Goal: Task Accomplishment & Management: Complete application form

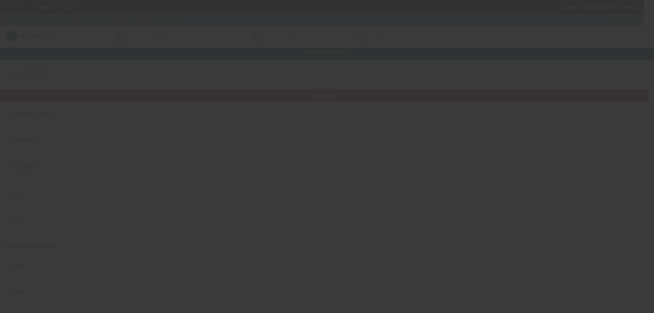
type input "A&A Rock Inc."
type input "779 [GEOGRAPHIC_DATA]"
type input "98363"
type input "[GEOGRAPHIC_DATA]"
type input "[PHONE_NUMBER]"
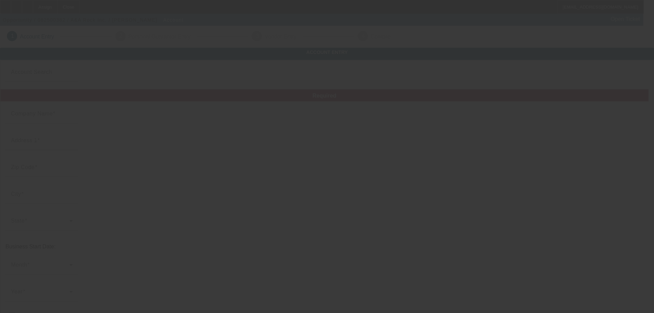
type input "[EMAIL_ADDRESS][DOMAIN_NAME]"
type input "[US_EMPLOYER_IDENTIFICATION_NUMBER]"
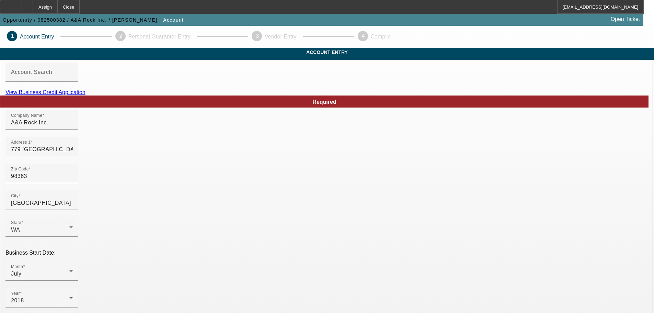
click at [85, 95] on link "View Business Credit Application" at bounding box center [45, 92] width 80 height 6
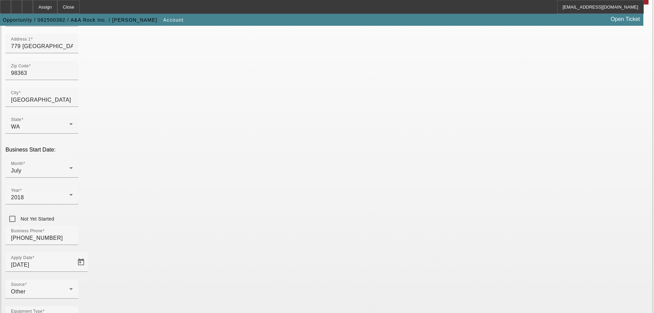
scroll to position [127, 0]
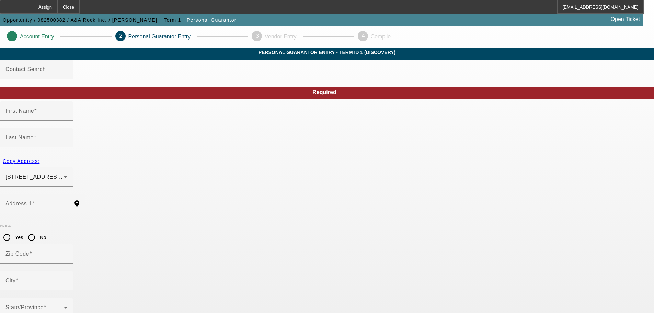
type input "DEREK"
type input "ADAMIRE"
type input "432 HERRICK RD"
radio input "true"
type input "98363"
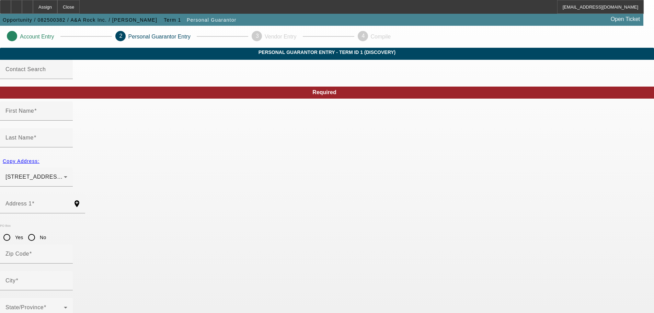
type input "PORT ANGELES"
type input "(360) 461-0738"
type input "100"
type input "534-92-0135"
type input "ADAMIRECONCRETE@HOTMAIL.COM"
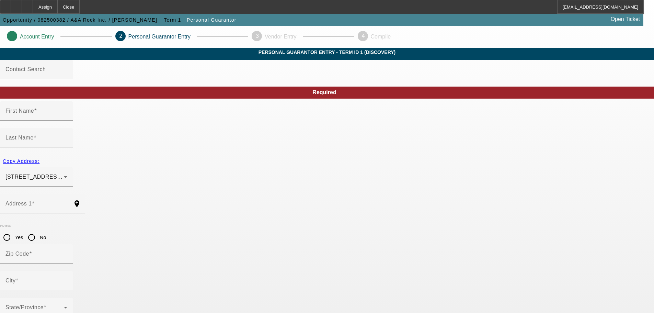
type input "(360) 461-0738"
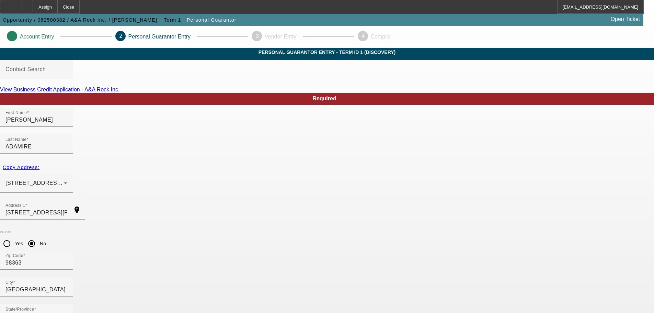
click at [73, 193] on div at bounding box center [36, 197] width 73 height 8
click at [110, 180] on span "432 HERRICK RD PORT ANGELES, WA 98363" at bounding box center [57, 183] width 104 height 6
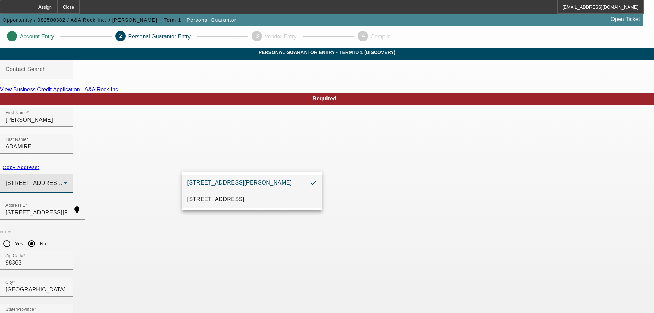
click at [213, 201] on span "779 OLD STATE RD PORT ANGELES, WA 98363" at bounding box center [215, 199] width 57 height 8
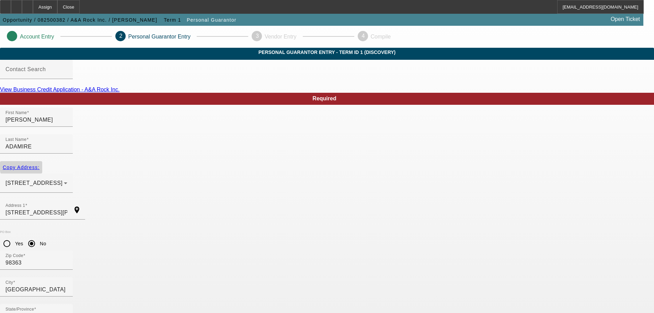
click at [39, 164] on span "Copy Address:" at bounding box center [21, 166] width 37 height 5
type input "779 OLD STATE RD"
radio input "false"
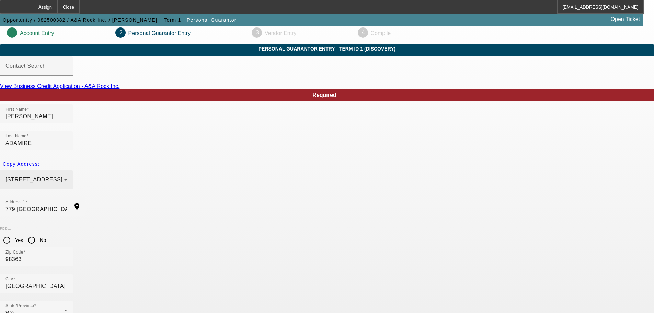
scroll to position [23, 0]
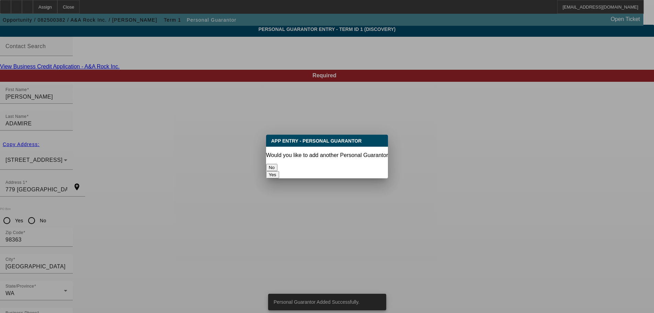
scroll to position [0, 0]
click at [277, 164] on button "No" at bounding box center [271, 167] width 11 height 7
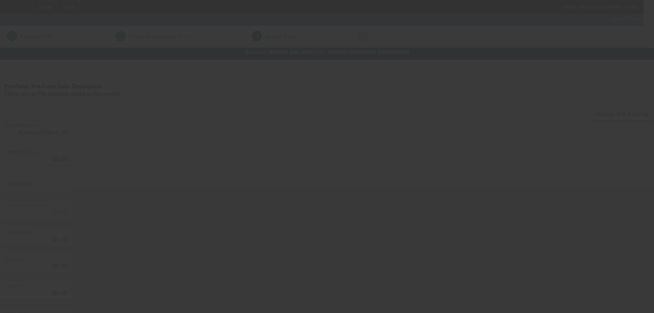
type input "$313,200.00"
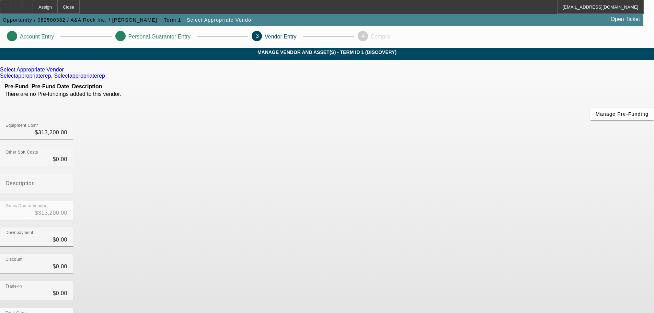
click at [66, 72] on icon at bounding box center [66, 70] width 0 height 6
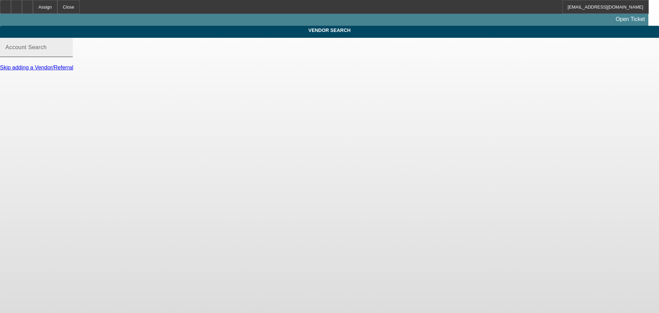
click at [67, 50] on div "Account Search" at bounding box center [36, 47] width 62 height 19
paste input "Pacific Rim Equip Inc."
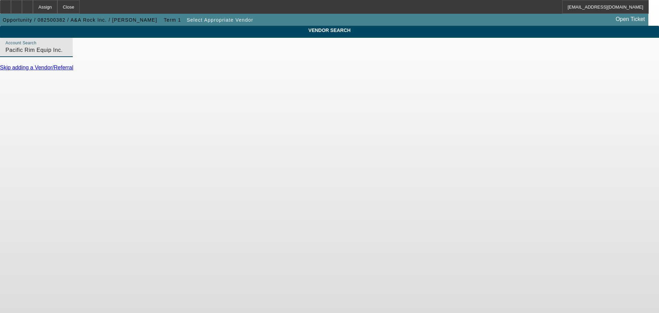
click at [228, 71] on div "Skip adding a Vendor/Referral" at bounding box center [329, 68] width 659 height 6
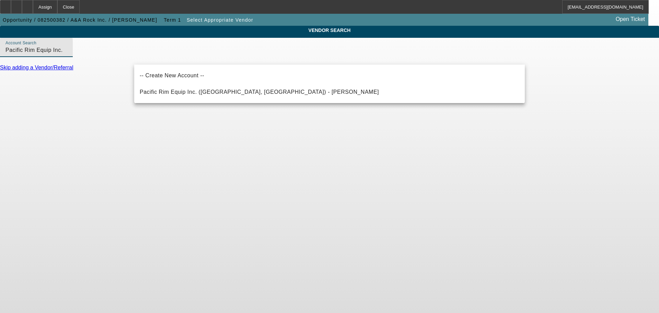
click at [67, 54] on input "Pacific Rim Equip Inc." at bounding box center [36, 50] width 62 height 8
click at [174, 91] on span "Pacific Rim Equip Inc. (Penticton, BC) - Hewer, Joe" at bounding box center [259, 92] width 239 height 6
type input "Pacific Rim Equip Inc. (Penticton, BC) - Hewer, Joe"
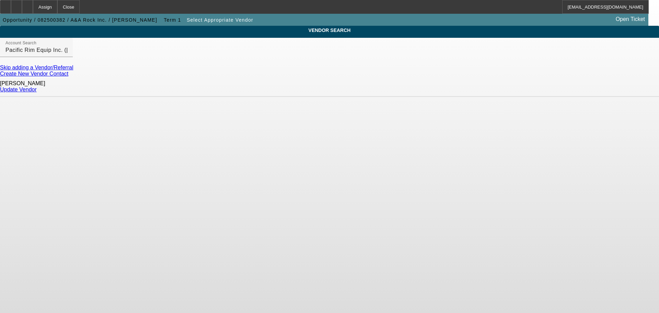
click at [37, 91] on link "Update Vendor" at bounding box center [18, 90] width 37 height 6
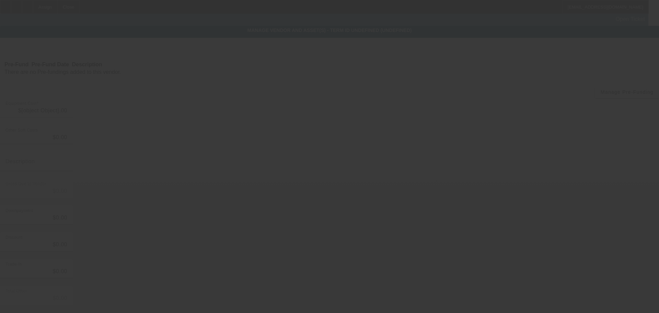
type input "$313,200.00"
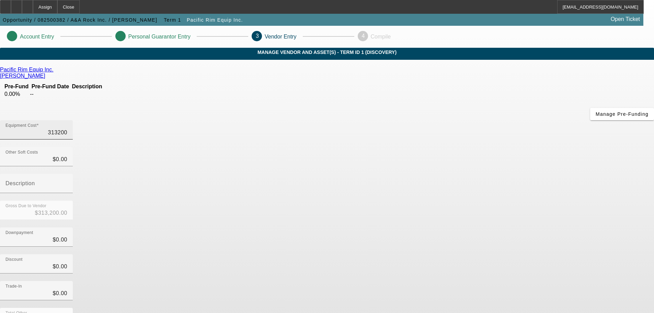
click at [67, 128] on input "313200" at bounding box center [36, 132] width 62 height 8
type input "2"
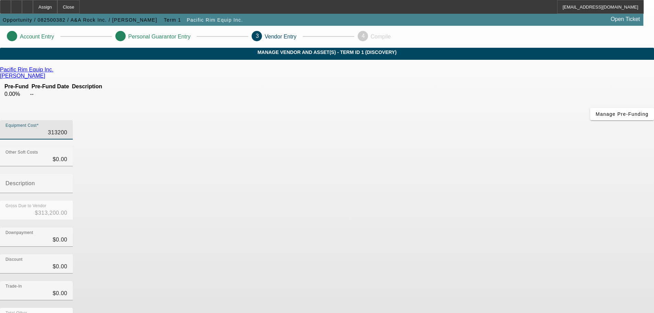
type input "$2.00"
type input "26"
type input "$26.00"
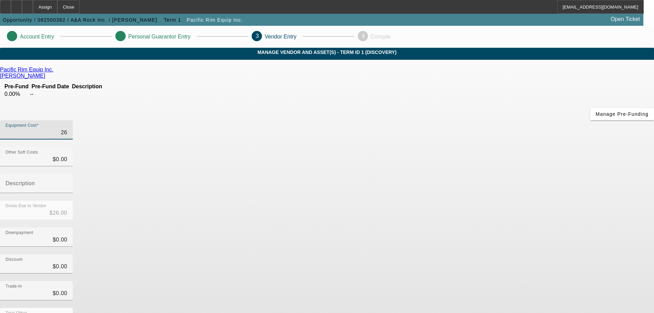
type input "264"
type input "$264.00"
type input "2640"
type input "$2,640.00"
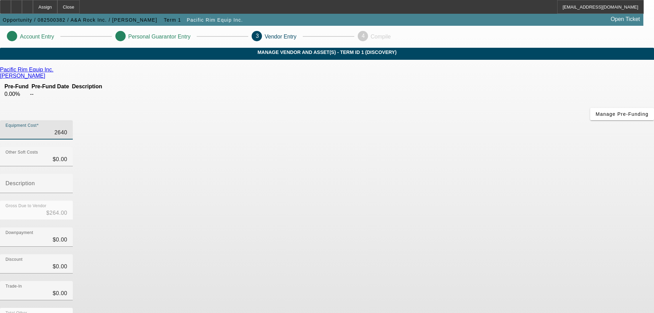
type input "$2,640.00"
type input "26400"
type input "$26,400.00"
type input "264000"
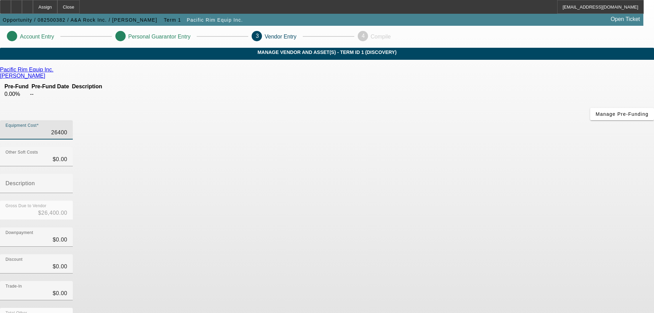
type input "$264,000.00"
click at [476, 227] on div "Downpayment $0.00" at bounding box center [327, 240] width 654 height 27
click at [67, 155] on input "0" at bounding box center [36, 159] width 62 height 8
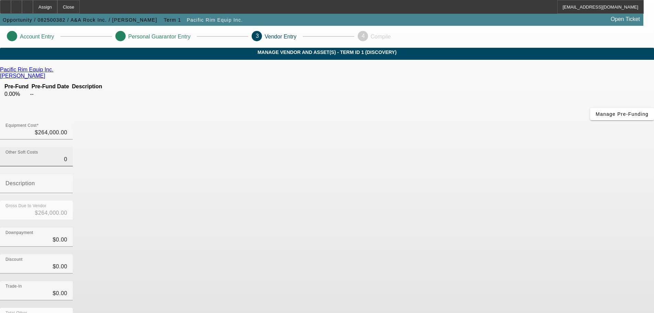
click at [67, 155] on input "0" at bounding box center [36, 159] width 62 height 8
type input "4"
type input "$264,004.00"
type input "49"
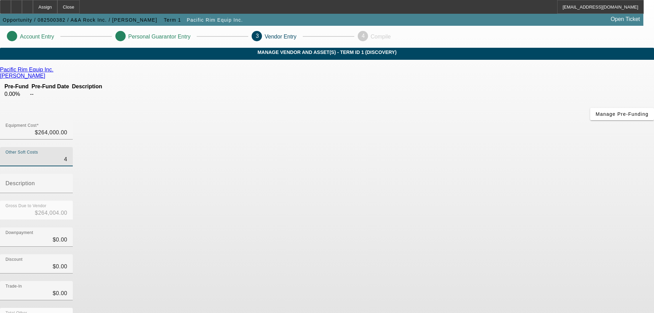
type input "$264,049.00"
type input "492"
type input "$264,492.00"
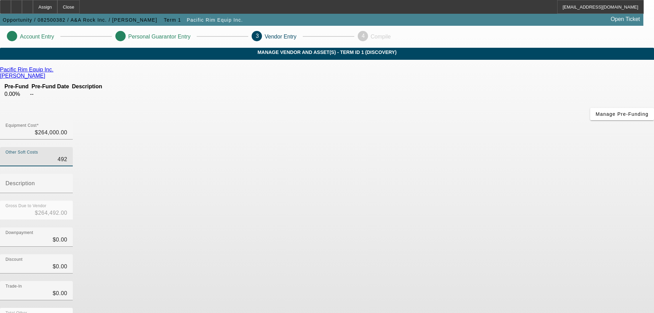
type input "4920"
type input "$268,920.00"
type input "49200"
type input "$313,200.00"
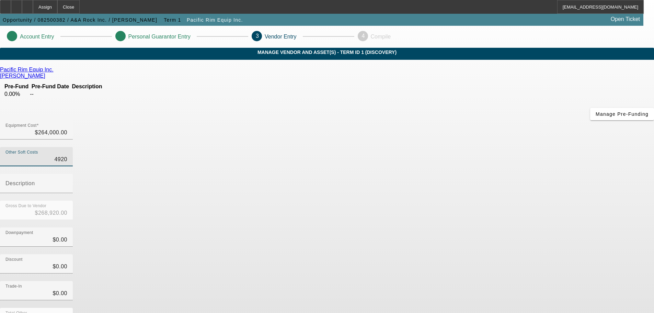
type input "$313,200.00"
type input "$49,200.00"
click at [451, 227] on div "Downpayment $0.00" at bounding box center [327, 240] width 654 height 27
click at [35, 180] on mat-label "Description" at bounding box center [20, 183] width 30 height 6
click at [67, 182] on input "Description" at bounding box center [36, 186] width 62 height 8
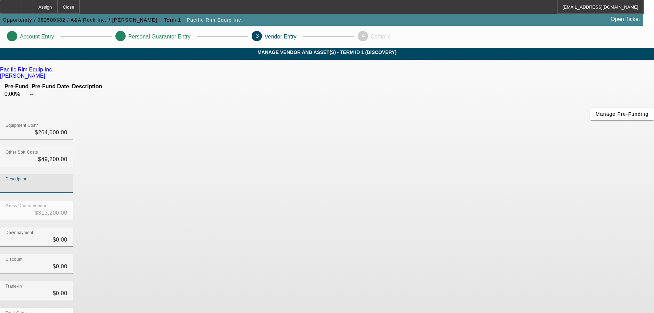
click at [67, 182] on input "Description" at bounding box center [36, 186] width 62 height 8
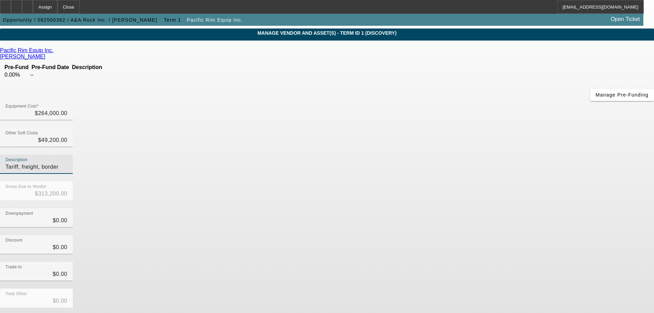
scroll to position [38, 0]
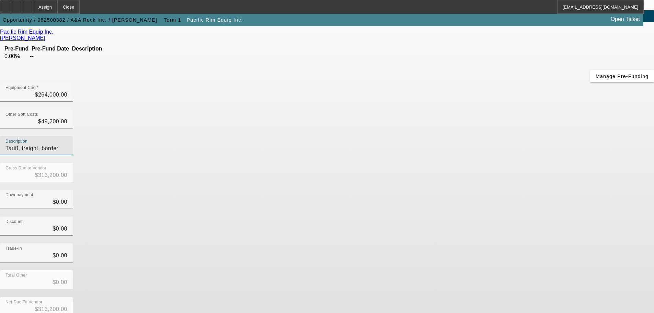
type input "Tariff, freight, border"
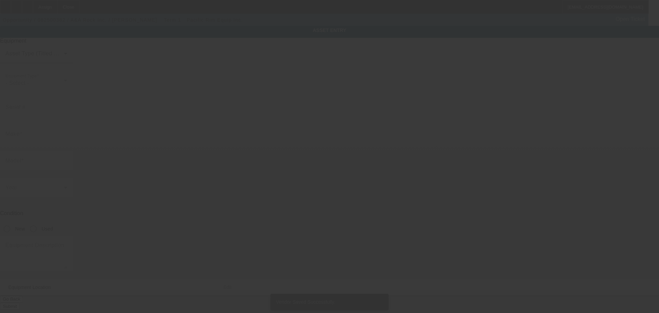
type textarea "2021 CATERPILLAR 336 serial number YBN20146 28 inch pads Air Approx 1100 to1200…"
type input "779 OLD STATE RD"
type input "PORT ANGELES"
type input "98363"
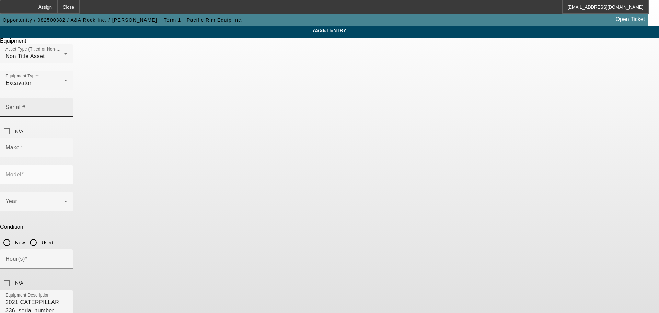
click at [25, 104] on mat-label "Serial #" at bounding box center [15, 107] width 20 height 6
click at [67, 106] on input "Serial #" at bounding box center [36, 110] width 62 height 8
type input "YBN20146"
click at [40, 236] on input "Used" at bounding box center [33, 243] width 14 height 14
radio input "true"
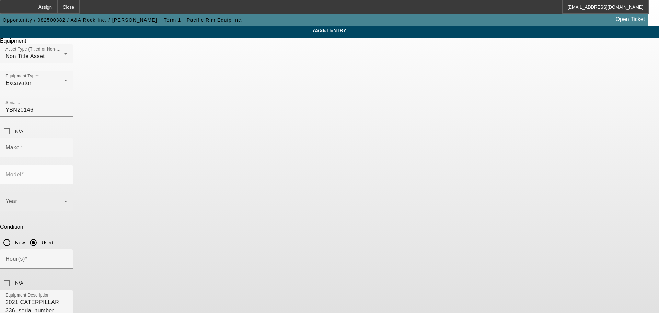
click at [67, 192] on div "Year" at bounding box center [36, 201] width 62 height 19
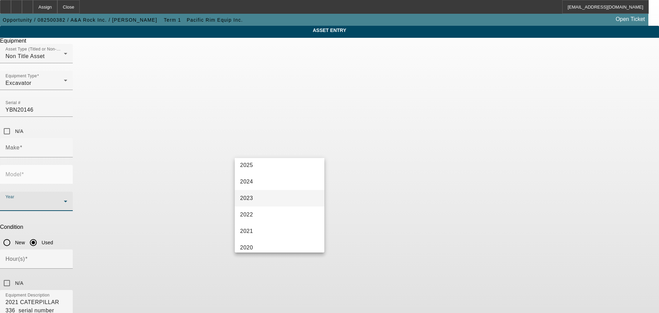
scroll to position [69, 0]
click at [259, 215] on mat-option "2021" at bounding box center [280, 215] width 90 height 16
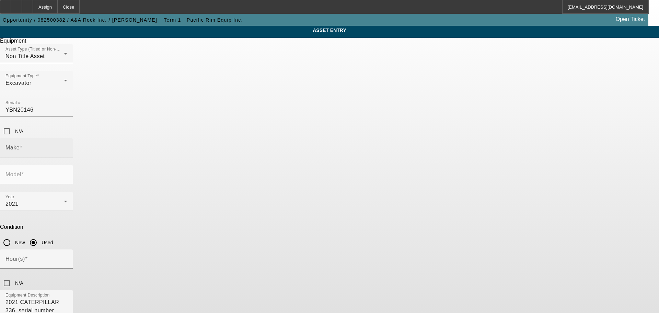
click at [67, 138] on div "Make" at bounding box center [36, 147] width 62 height 19
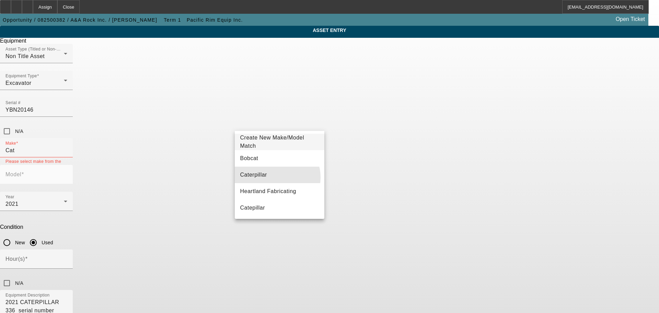
drag, startPoint x: 275, startPoint y: 177, endPoint x: 333, endPoint y: 136, distance: 71.0
click at [276, 177] on mat-option "Caterpillar" at bounding box center [280, 175] width 90 height 16
type input "Caterpillar"
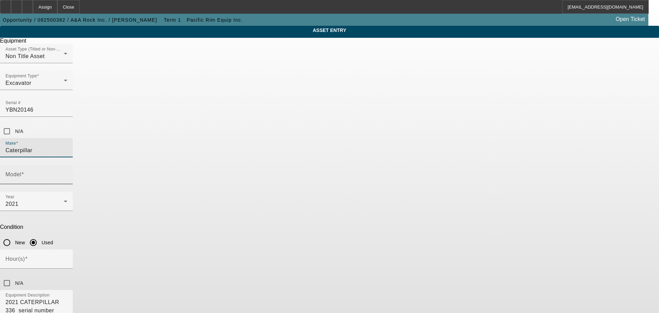
click at [67, 165] on div "Model" at bounding box center [36, 174] width 62 height 19
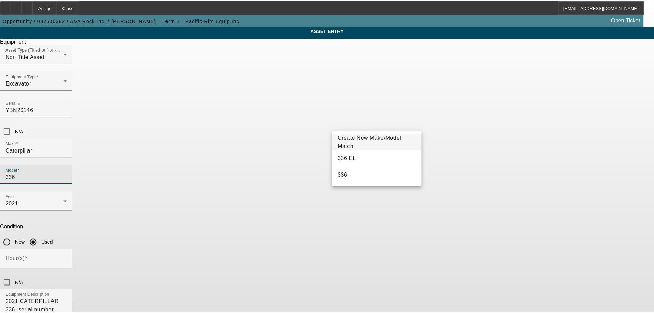
scroll to position [0, 0]
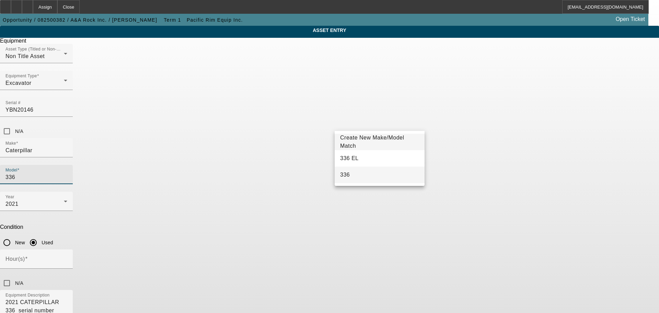
type input "336"
click at [364, 174] on mat-option "336" at bounding box center [380, 175] width 90 height 16
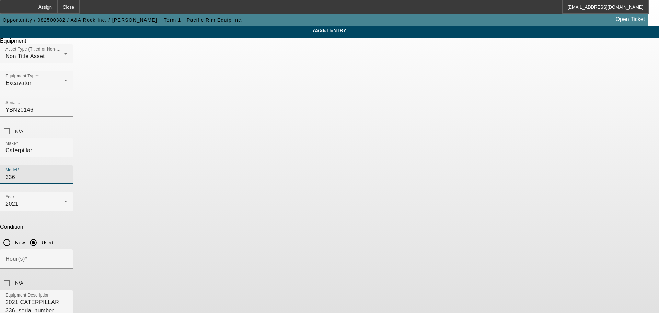
click at [412, 224] on div "Condition New Used" at bounding box center [329, 236] width 659 height 25
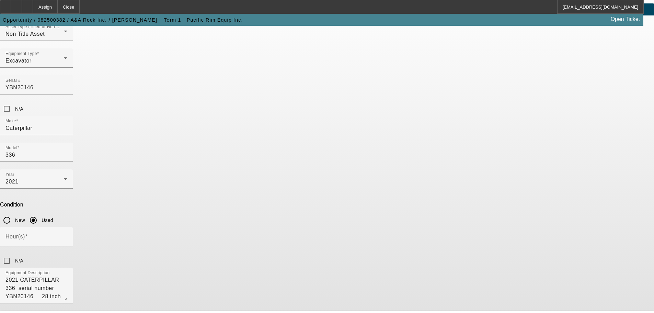
scroll to position [34, 0]
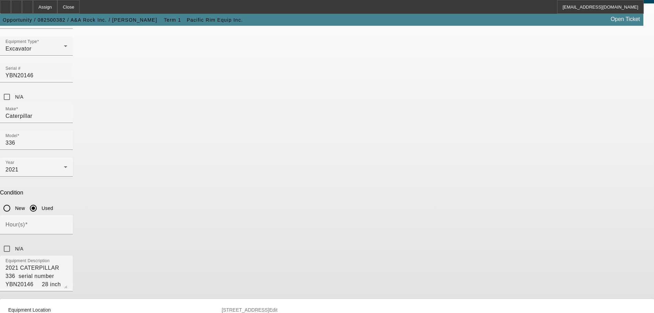
type input "1698 Dartmouth Rd"
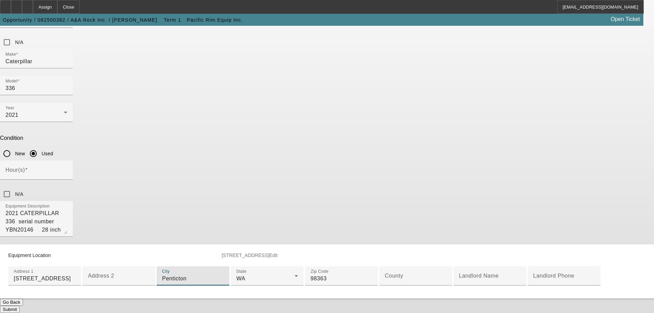
scroll to position [209, 0]
type input "Penticton"
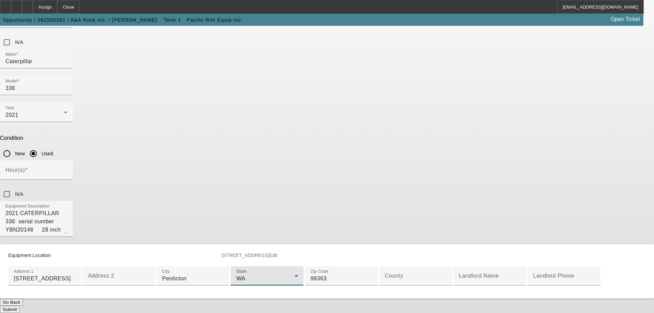
click at [267, 274] on div "WA" at bounding box center [265, 278] width 58 height 8
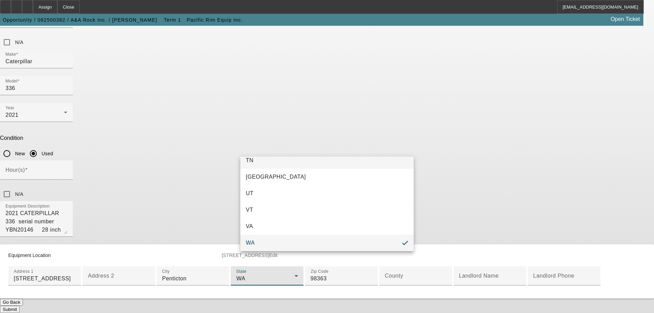
scroll to position [798, 0]
click at [264, 240] on mat-option "BC" at bounding box center [326, 242] width 173 height 16
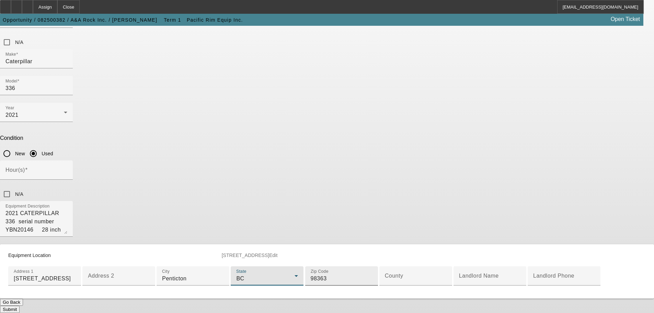
click at [311, 274] on input "98363" at bounding box center [342, 278] width 62 height 8
type input "V2A4B8"
click at [20, 306] on button "Submit" at bounding box center [10, 309] width 20 height 7
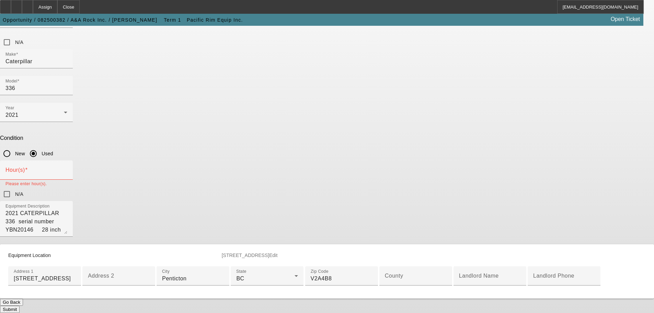
click at [20, 306] on button "Submit" at bounding box center [10, 309] width 20 height 7
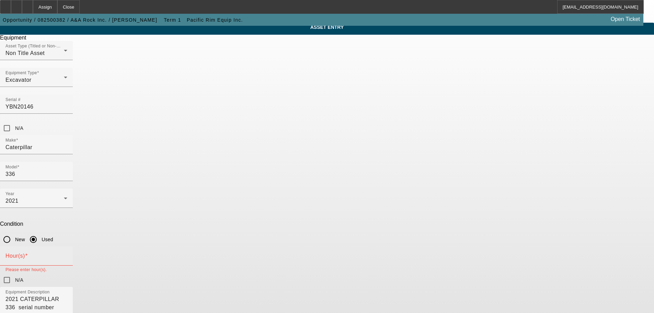
click at [67, 254] on input "Hour(s)" at bounding box center [36, 258] width 62 height 8
type input "1100"
click at [419, 273] on div "N/A" at bounding box center [327, 280] width 654 height 14
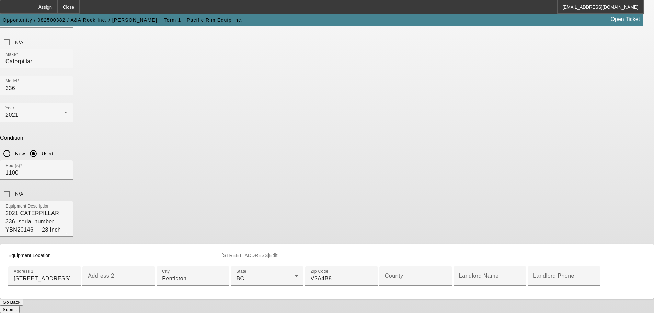
scroll to position [209, 0]
click at [20, 306] on button "Submit" at bounding box center [10, 309] width 20 height 7
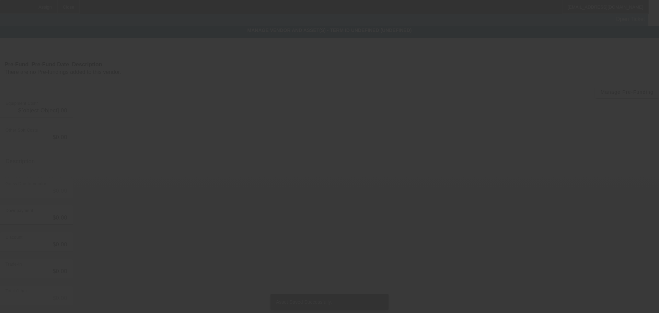
type input "$264,000.00"
type input "$49,200.00"
type input "Tariff, freight, border"
type input "$313,200.00"
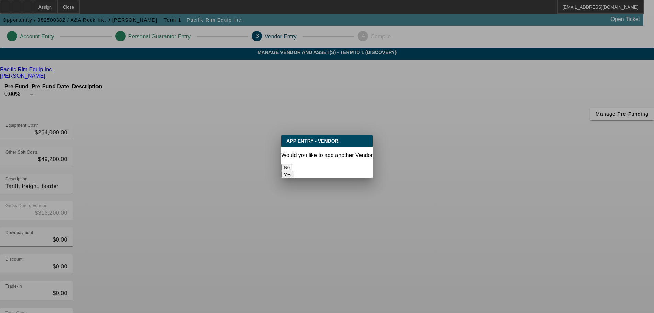
click at [293, 168] on button "No" at bounding box center [286, 167] width 11 height 7
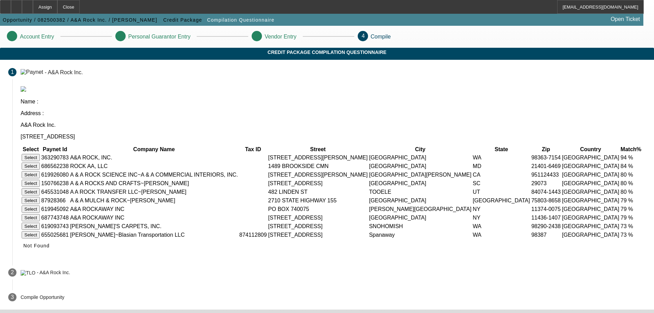
click at [40, 154] on button "Select" at bounding box center [31, 157] width 18 height 7
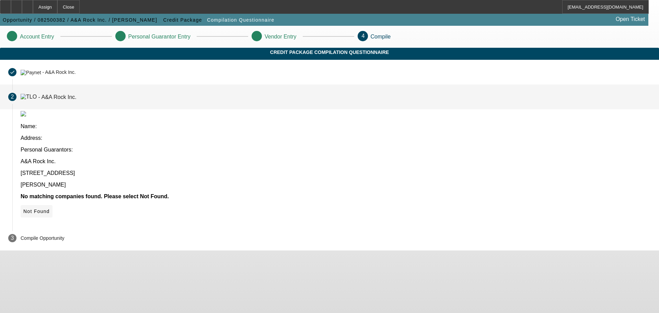
click at [50, 208] on span "Not Found" at bounding box center [36, 210] width 26 height 5
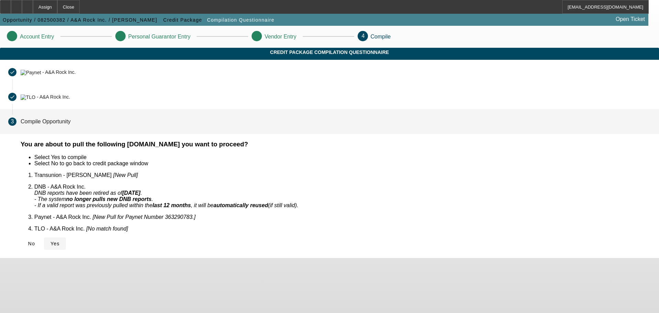
click at [60, 241] on span "Yes" at bounding box center [54, 243] width 9 height 5
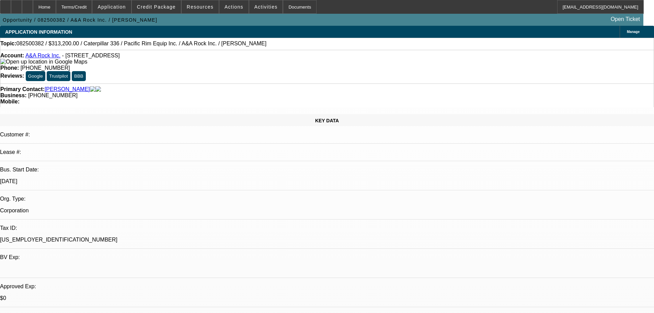
select select "0"
select select "2"
select select "0.1"
select select "4"
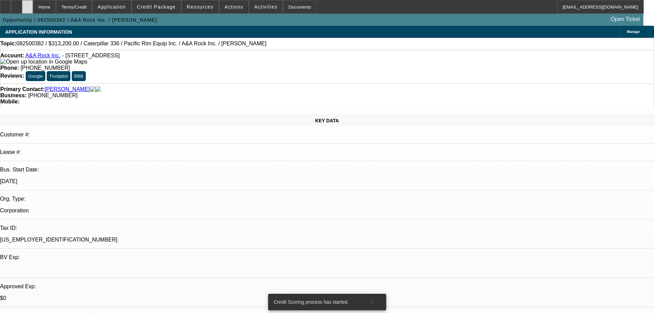
click at [33, 13] on div at bounding box center [27, 7] width 11 height 14
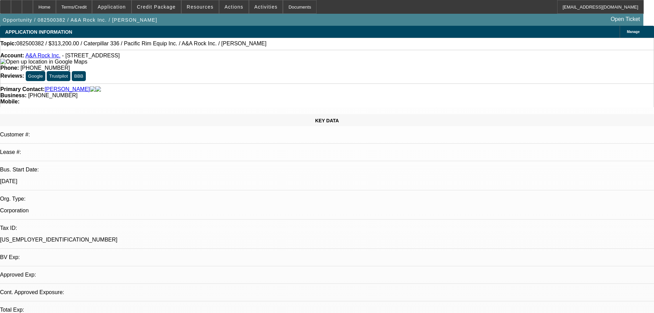
scroll to position [172, 0]
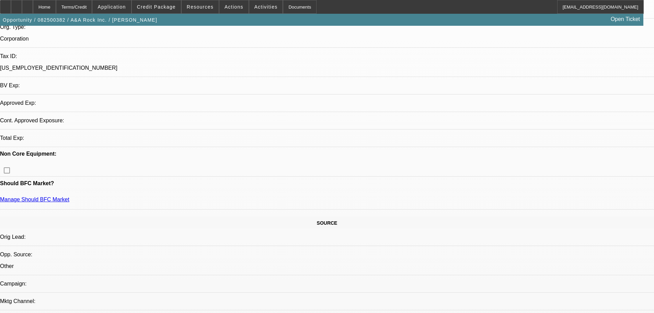
select select "0"
select select "2"
select select "0.1"
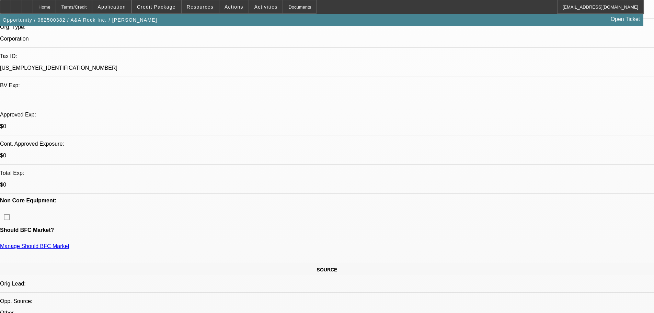
select select "4"
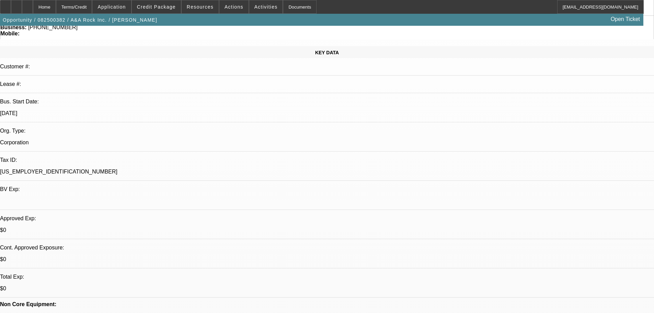
scroll to position [0, 0]
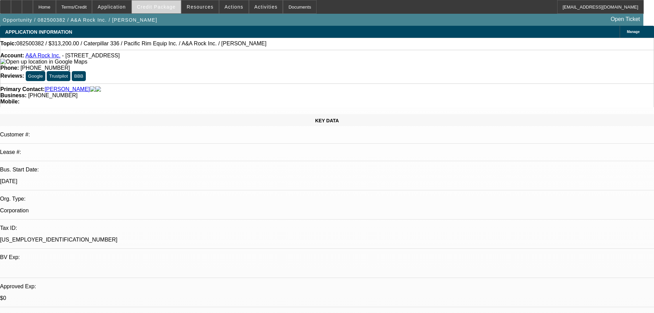
click at [171, 10] on span at bounding box center [156, 7] width 49 height 16
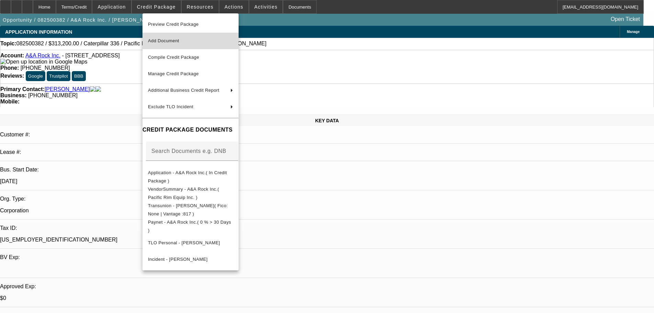
click at [168, 38] on span "Add Document" at bounding box center [190, 41] width 85 height 8
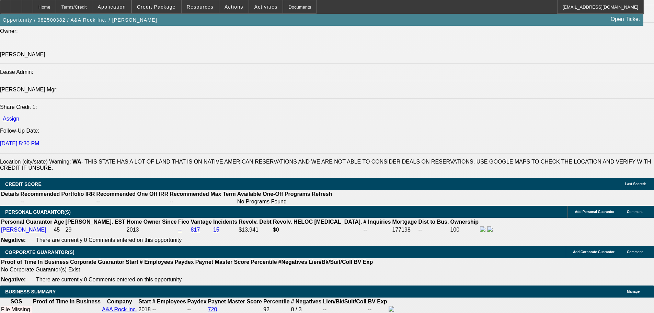
scroll to position [927, 0]
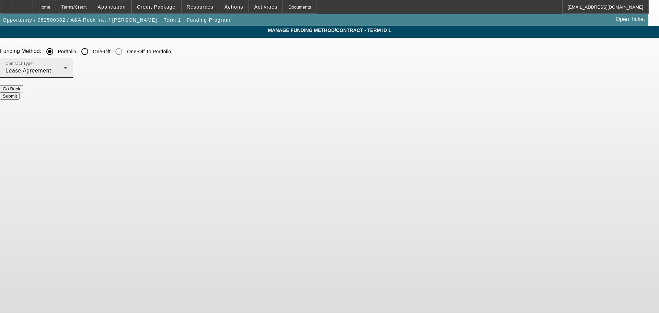
click at [64, 72] on div "Lease Agreement" at bounding box center [34, 71] width 58 height 8
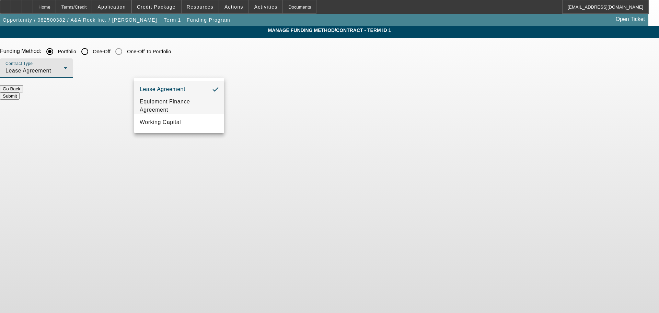
click at [185, 108] on span "Equipment Finance Agreement" at bounding box center [179, 106] width 79 height 16
click at [260, 84] on div "Contract Type Equipment Finance Agreement" at bounding box center [329, 71] width 659 height 27
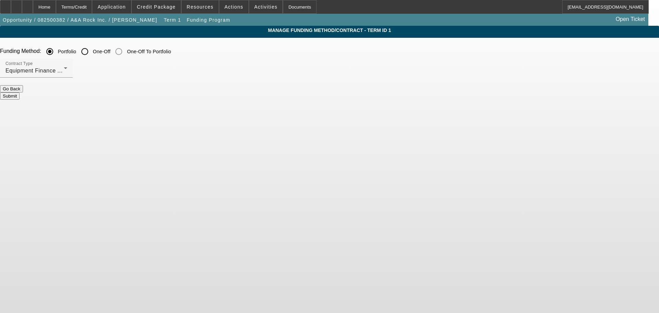
click at [20, 92] on button "Submit" at bounding box center [10, 95] width 20 height 7
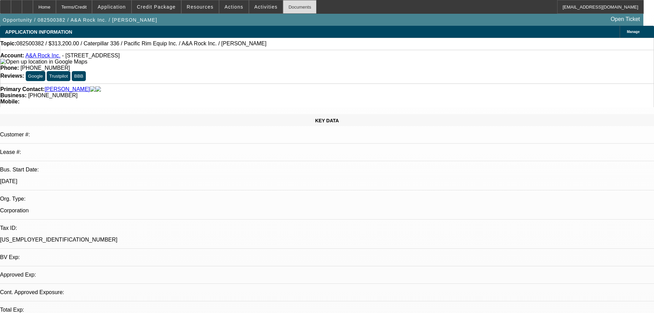
select select "0"
select select "2"
select select "0"
select select "6"
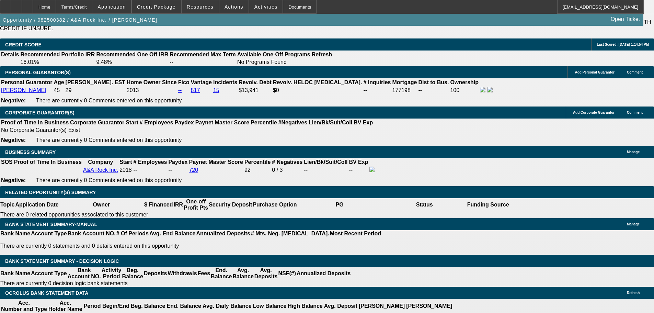
scroll to position [996, 0]
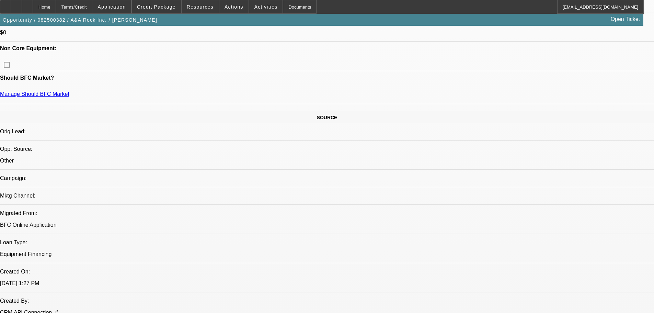
scroll to position [206, 0]
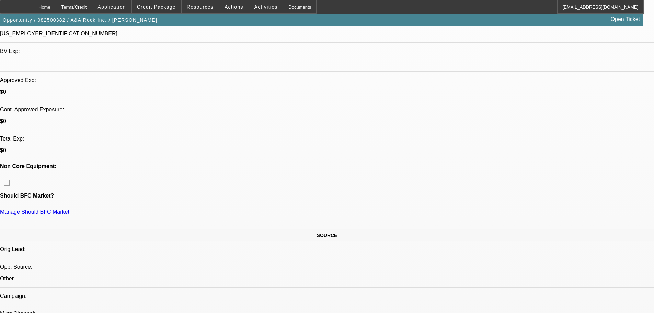
click at [33, 10] on div at bounding box center [27, 7] width 11 height 14
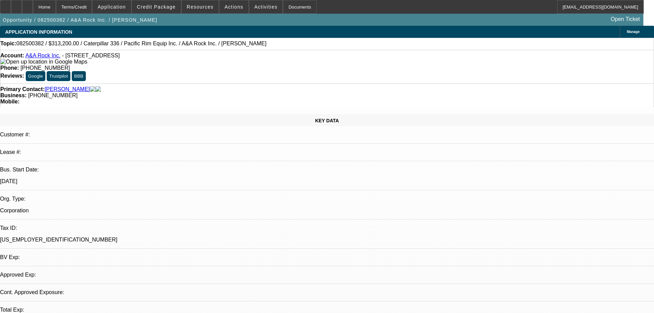
select select "0"
select select "2"
select select "0"
select select "6"
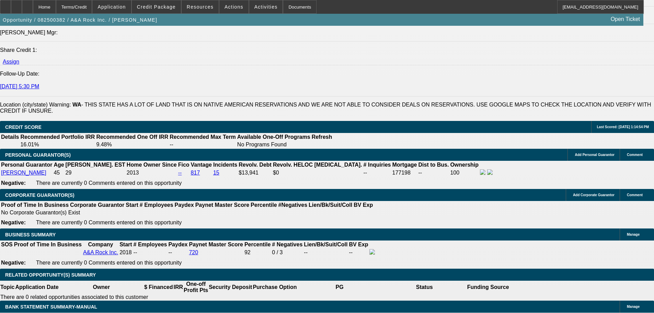
scroll to position [996, 0]
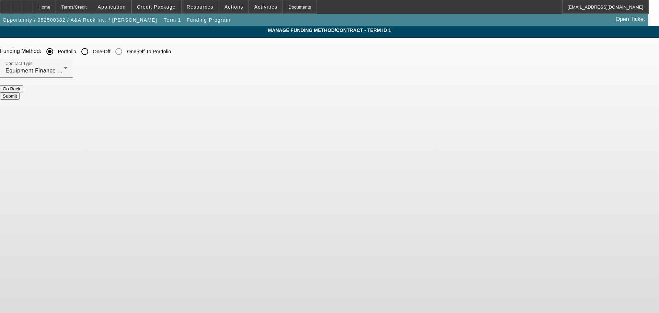
click at [92, 55] on input "One-Off" at bounding box center [85, 52] width 14 height 14
radio input "true"
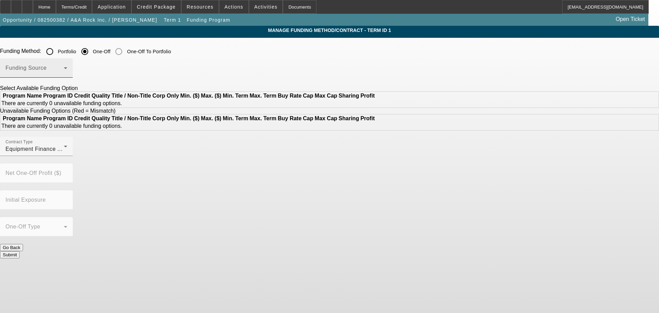
click at [64, 68] on span at bounding box center [34, 71] width 58 height 8
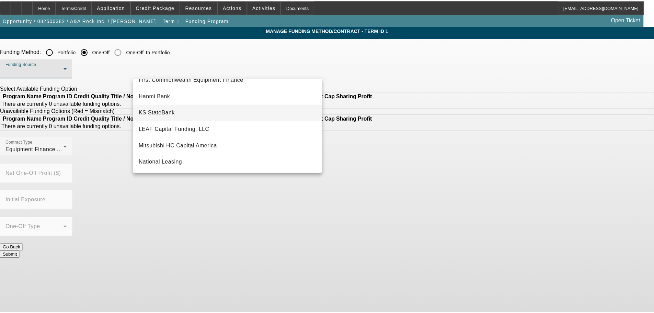
scroll to position [137, 0]
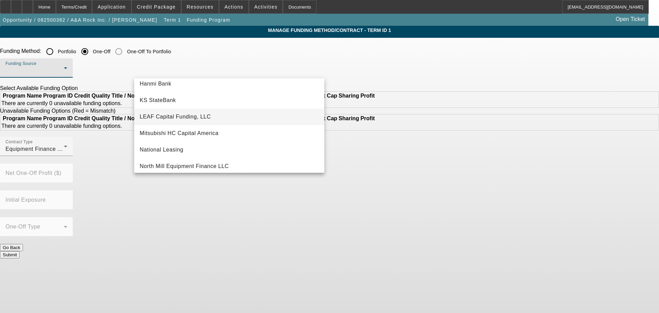
click at [205, 118] on span "LEAF Capital Funding, LLC" at bounding box center [175, 117] width 71 height 8
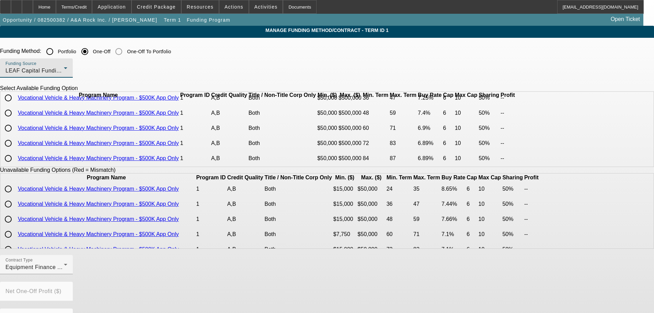
scroll to position [47, 0]
click at [15, 145] on input "radio" at bounding box center [8, 143] width 14 height 14
radio input "true"
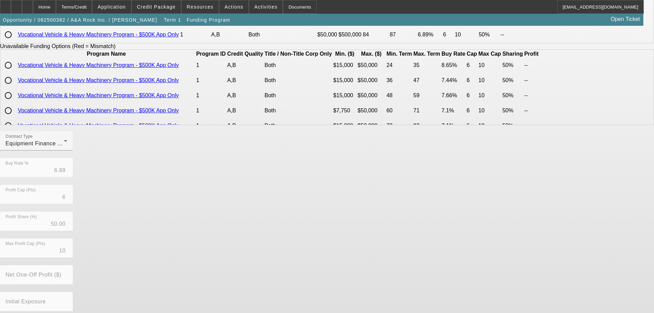
scroll to position [156, 0]
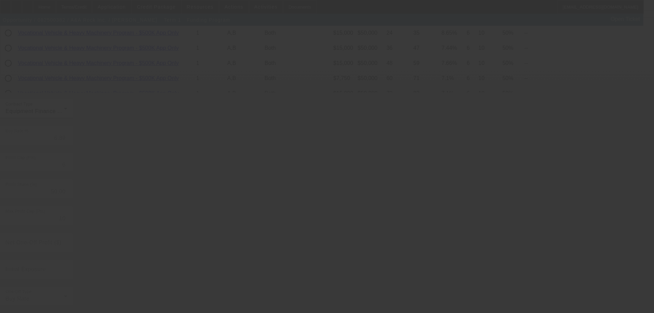
radio input "true"
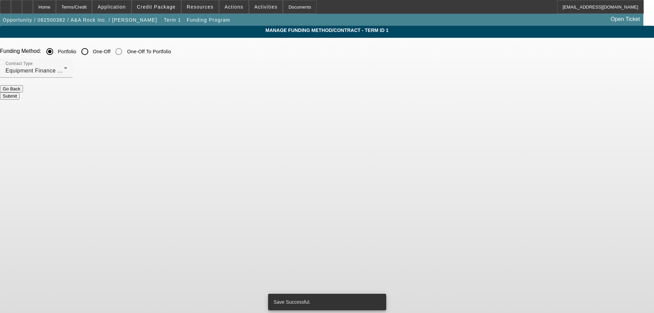
scroll to position [0, 0]
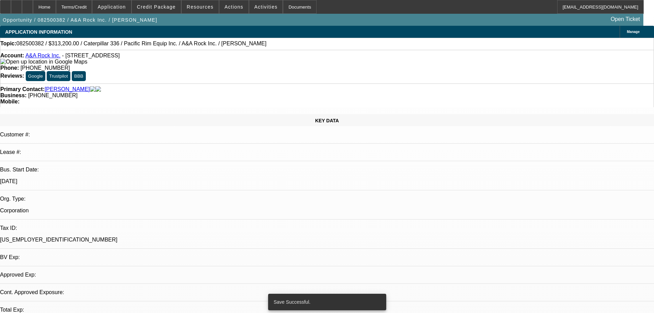
select select "0"
select select "2"
select select "0"
select select "6"
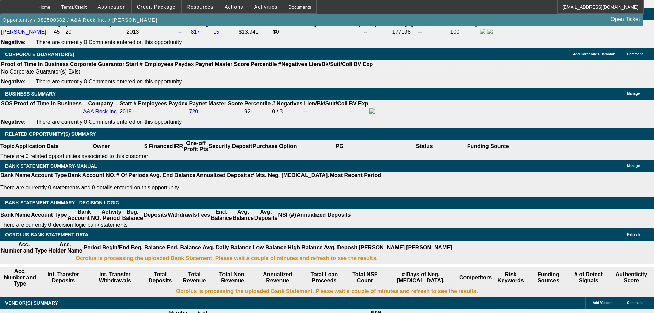
scroll to position [1064, 0]
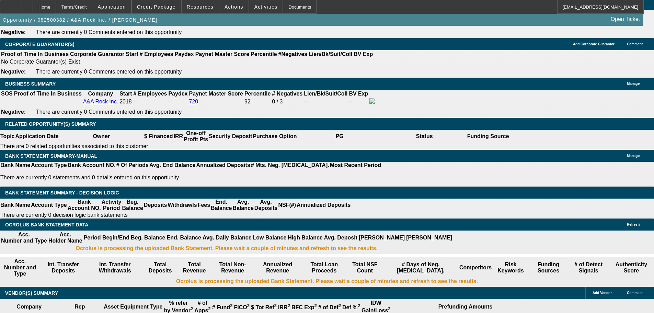
type input "0"
type input "UNKNOWN"
type input "$31,320.00"
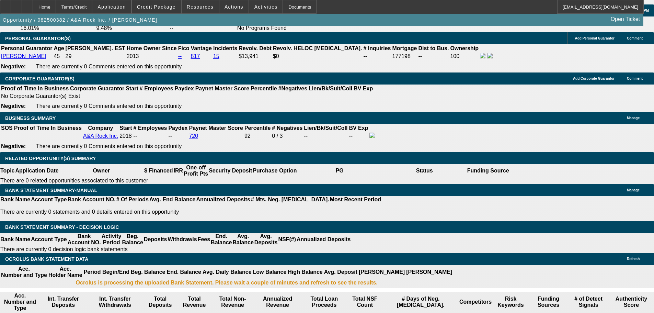
type input "60"
type input "6"
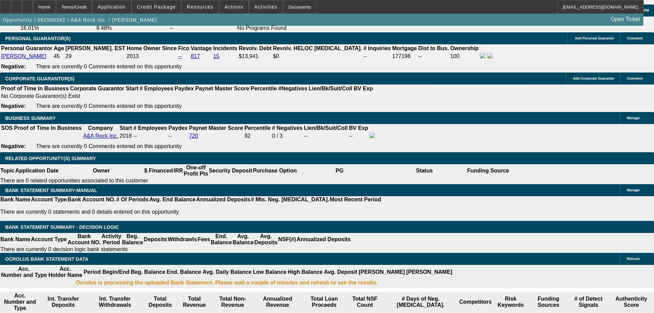
type input "$12,110.06"
type input "$6,055.03"
type input "6"
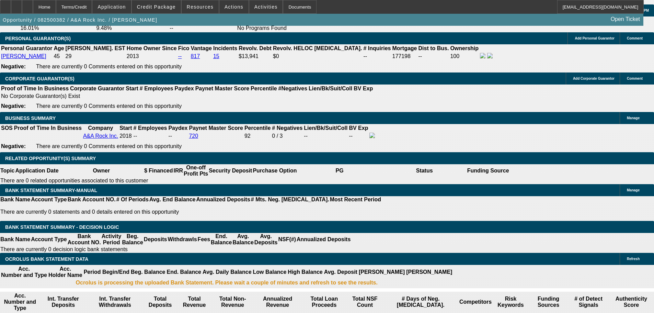
type input "$0.00"
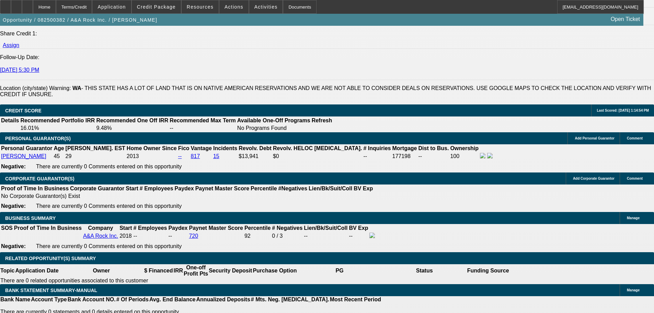
scroll to position [927, 0]
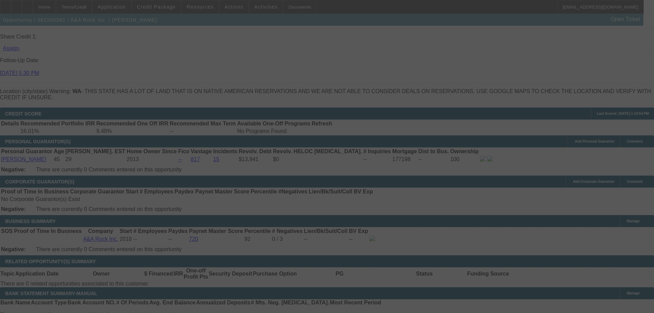
select select "0"
select select "2"
select select "0"
select select "6"
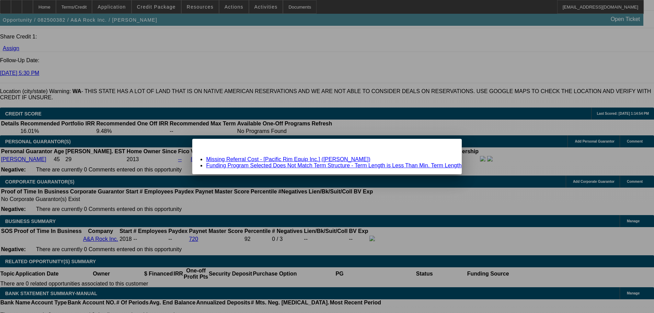
click at [272, 158] on link "Missing Referral Cost - [Pacific Rim Equip Inc.] (Hewer, Joe)" at bounding box center [288, 159] width 164 height 6
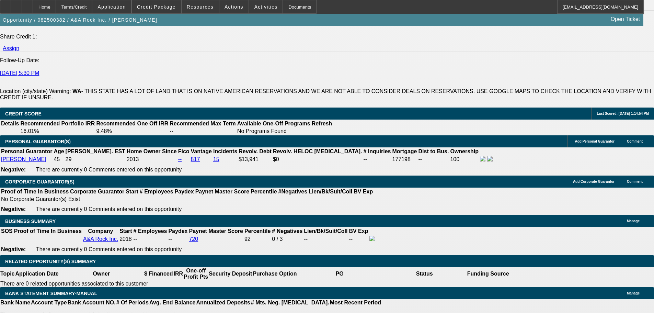
scroll to position [927, 0]
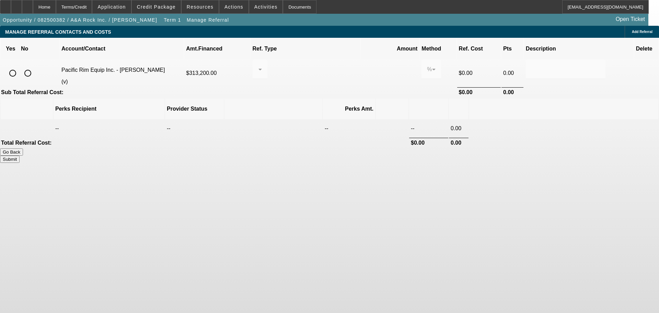
click at [35, 66] on input "radio" at bounding box center [28, 73] width 14 height 14
radio input "true"
click at [20, 156] on button "Submit" at bounding box center [10, 159] width 20 height 7
type input "0.000"
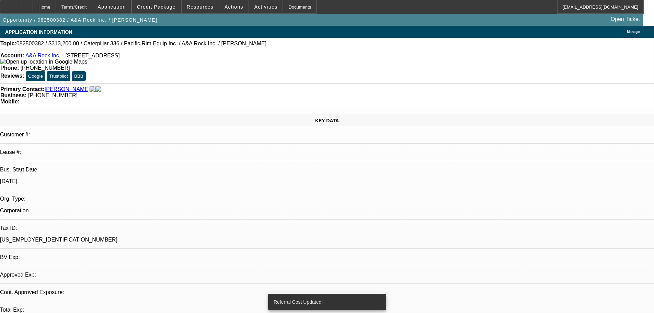
select select "0"
select select "2"
select select "0"
select select "6"
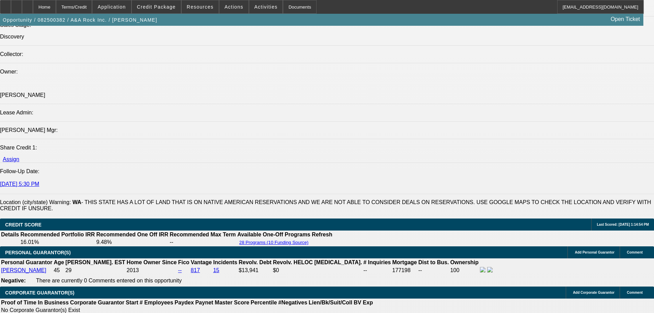
scroll to position [927, 0]
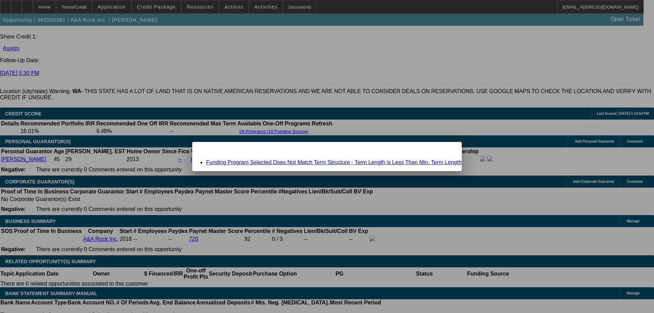
scroll to position [0, 0]
click at [243, 161] on link "Funding Program Selected Does Not Match Term Structure - Term Length is Less Th…" at bounding box center [333, 162] width 255 height 6
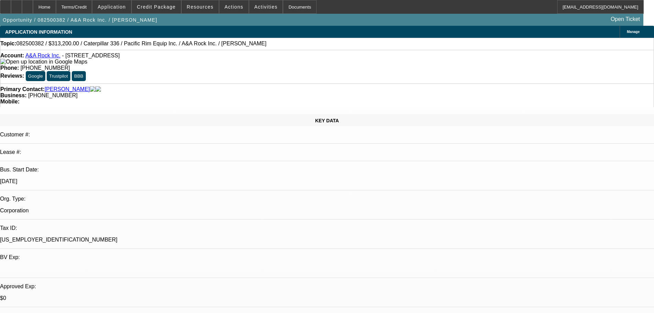
scroll to position [927, 0]
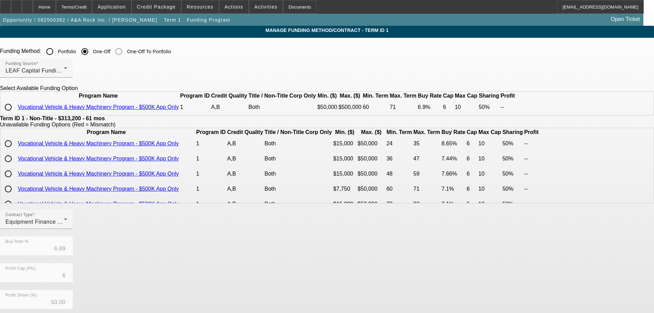
click at [15, 114] on input "radio" at bounding box center [8, 107] width 14 height 14
radio input "true"
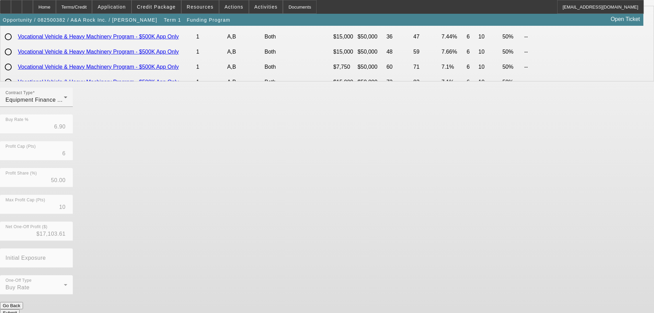
click at [20, 309] on button "Submit" at bounding box center [10, 312] width 20 height 7
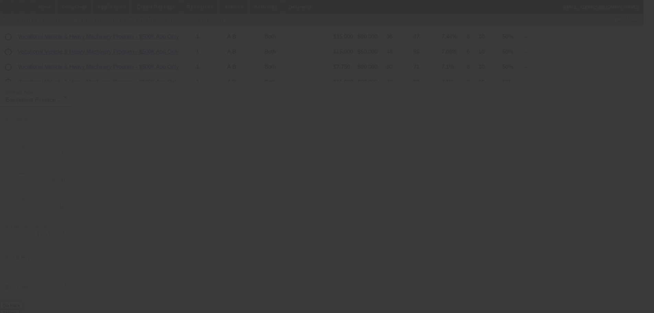
type input "6.89"
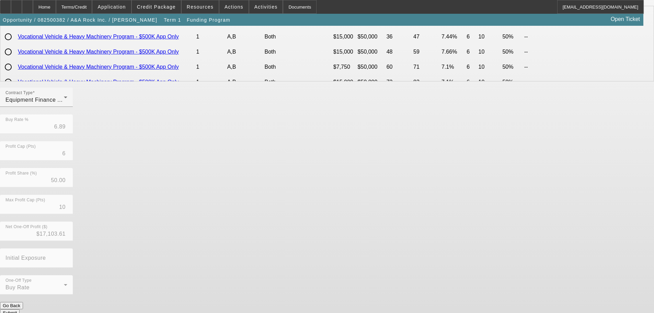
scroll to position [0, 0]
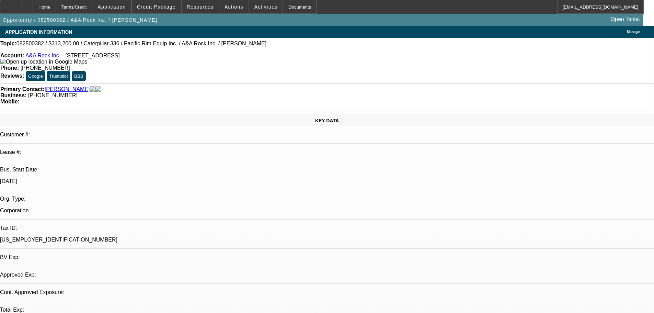
select select "0"
select select "2"
select select "0"
select select "6"
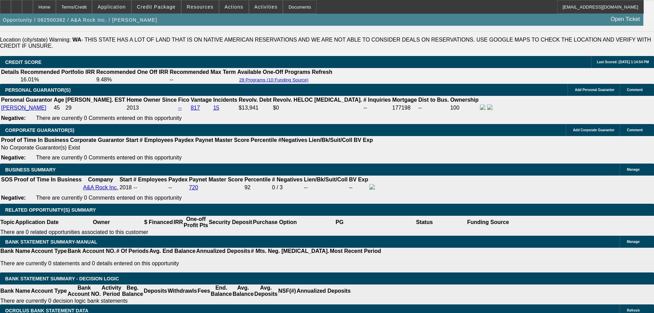
scroll to position [1064, 0]
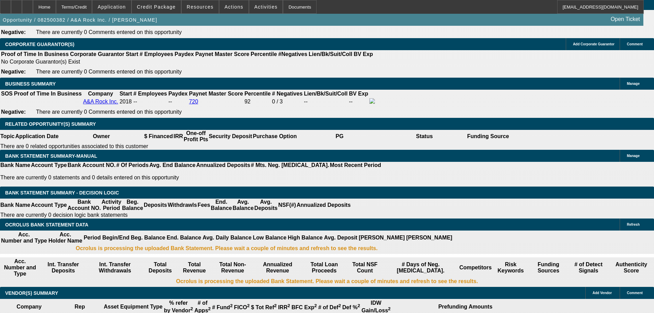
select select "0"
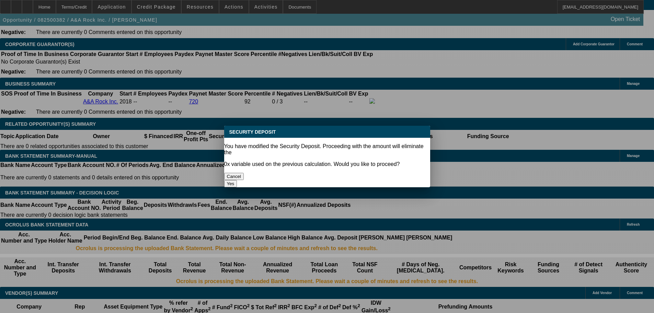
scroll to position [0, 0]
click at [237, 180] on button "Yes" at bounding box center [230, 183] width 13 height 7
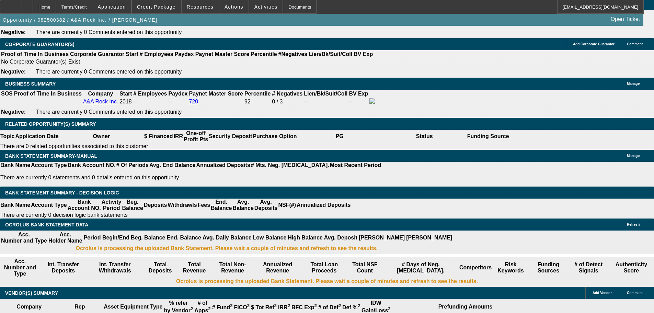
type input "$0.00"
type input "UNKNOWN"
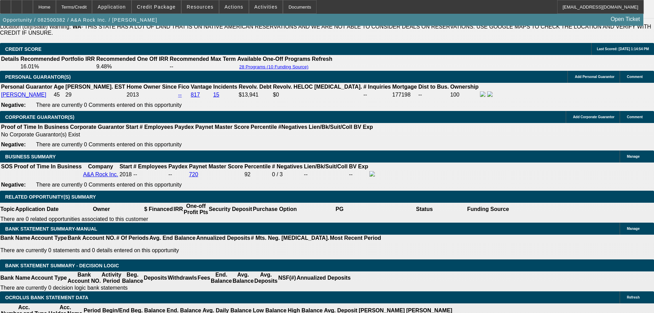
scroll to position [893, 0]
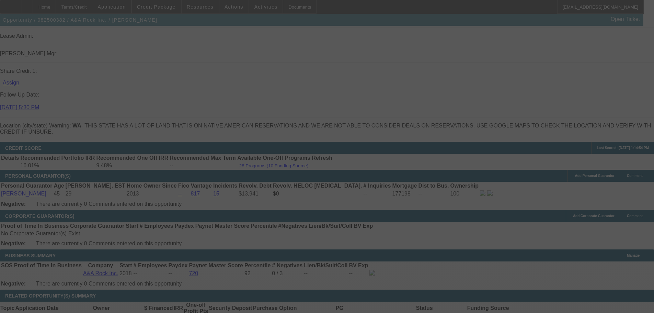
select select "0"
select select "2"
select select "0"
select select "6"
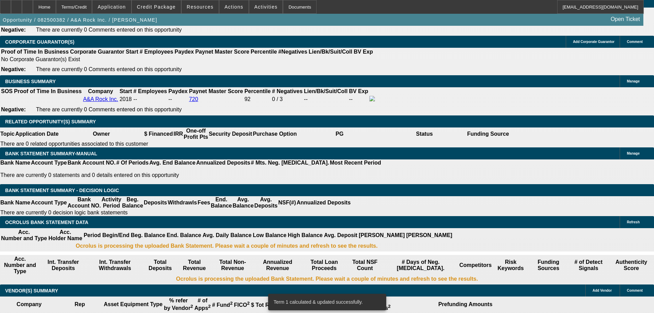
scroll to position [1133, 0]
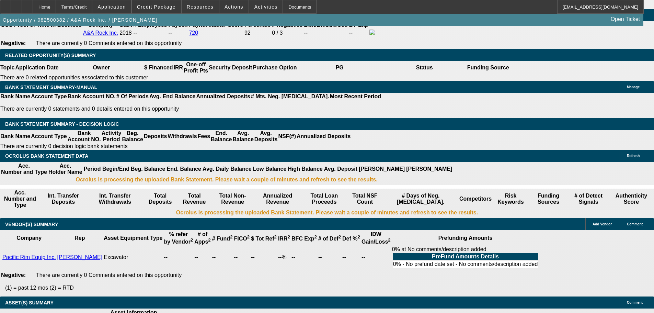
select select "1"
type input "UNKNOWN"
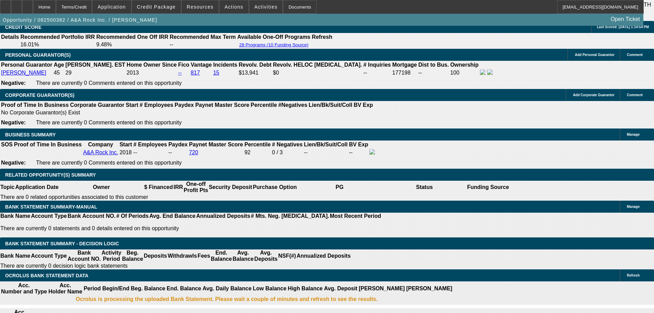
scroll to position [927, 0]
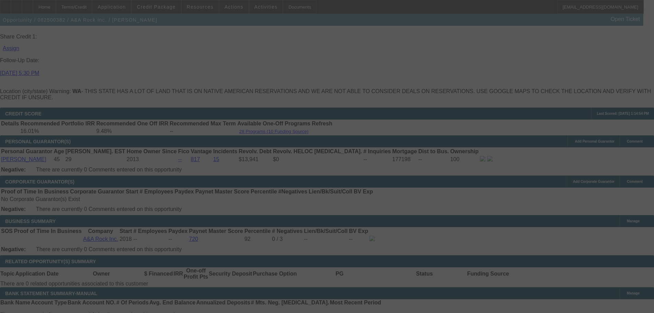
select select "0"
select select "6"
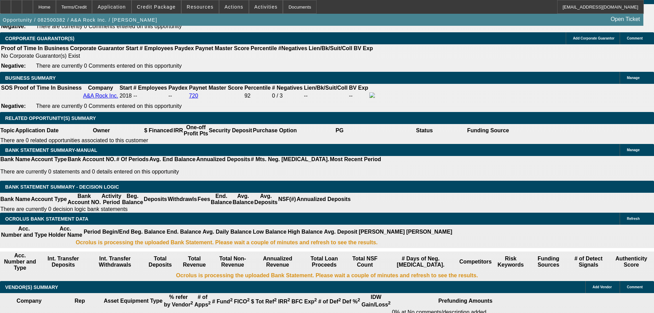
scroll to position [1064, 0]
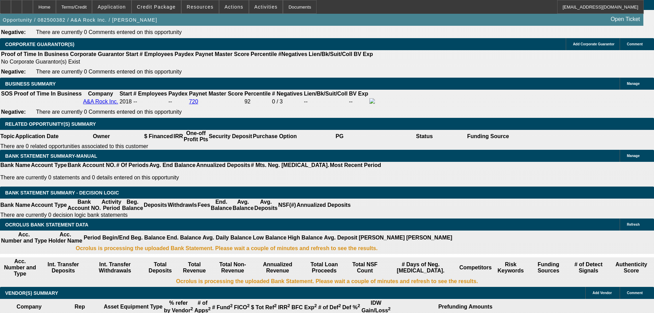
select select "2"
type input "UNKNOWN"
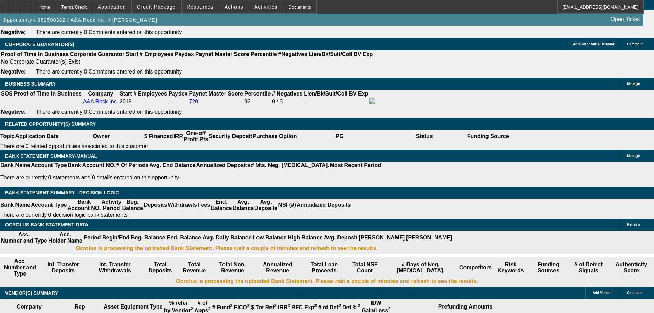
select select "2"
type input "$12,110.06"
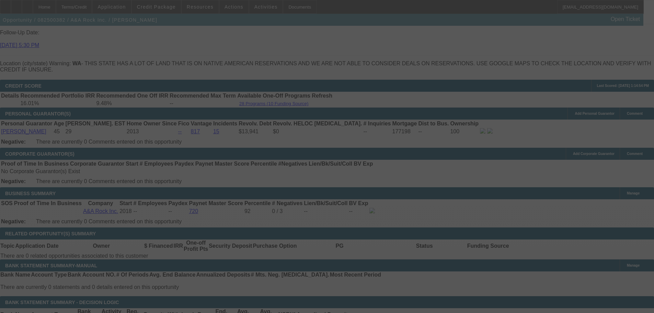
scroll to position [1030, 0]
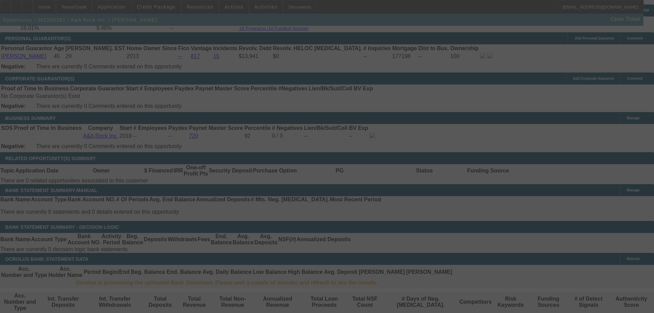
select select "0"
select select "2"
select select "0"
select select "6"
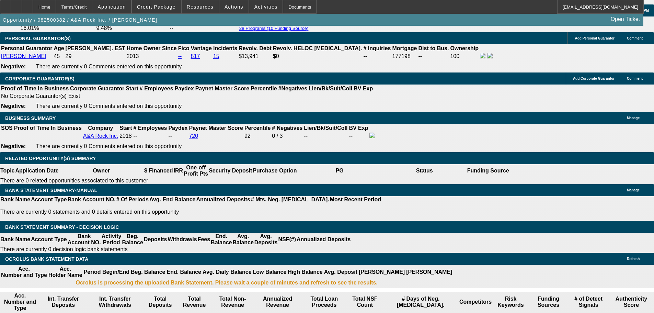
select select "0"
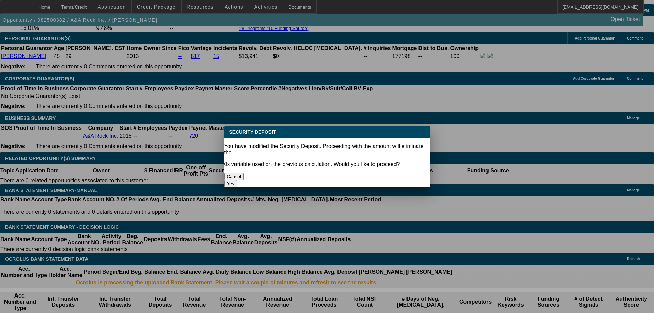
scroll to position [0, 0]
click at [237, 180] on button "Yes" at bounding box center [230, 183] width 13 height 7
type input "$0.00"
type input "UNKNOWN"
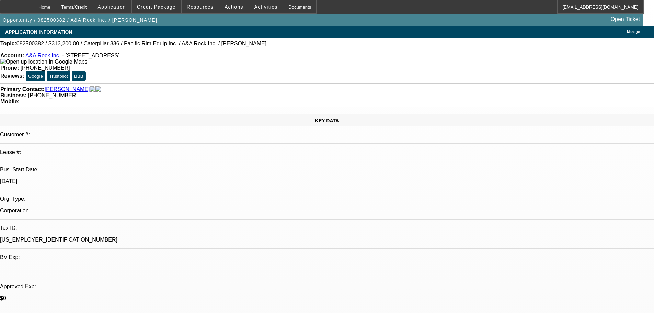
scroll to position [1030, 0]
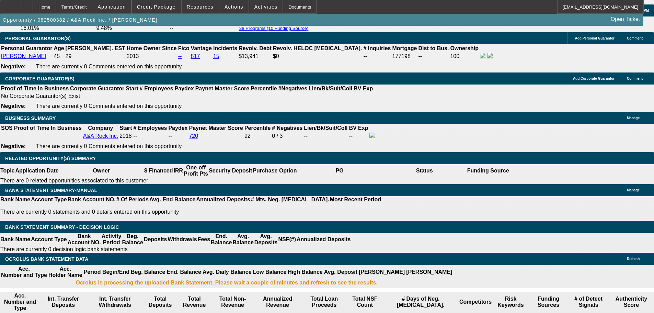
select select "1"
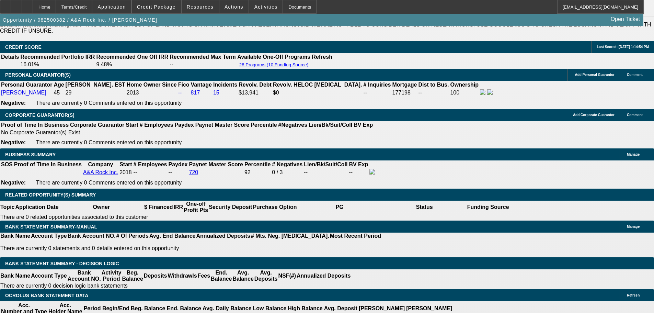
scroll to position [893, 0]
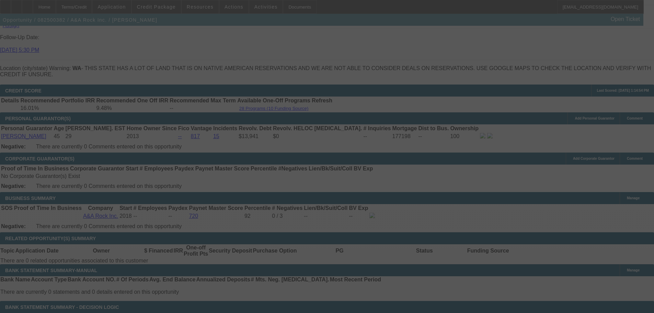
scroll to position [1030, 0]
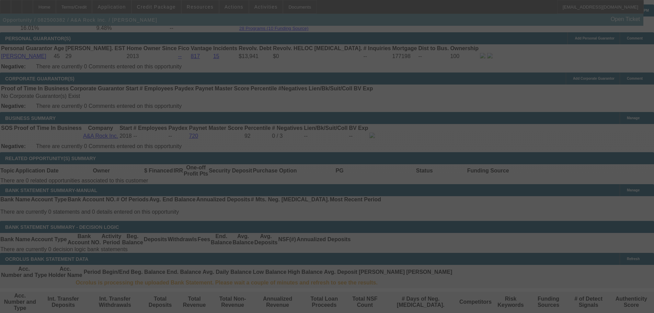
select select "0"
select select "6"
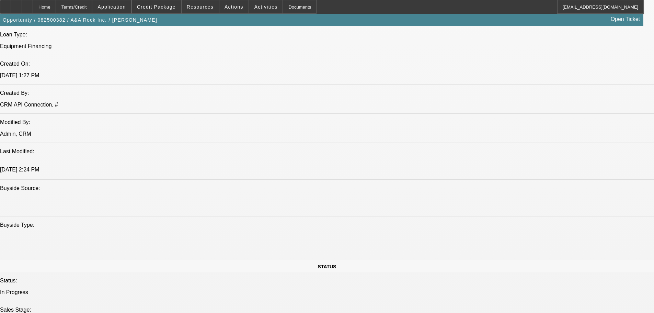
scroll to position [515, 0]
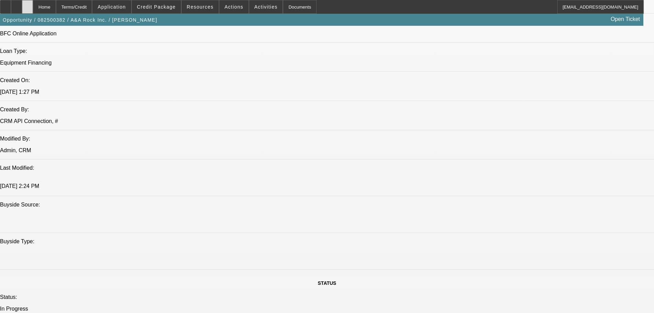
click at [33, 9] on div at bounding box center [27, 7] width 11 height 14
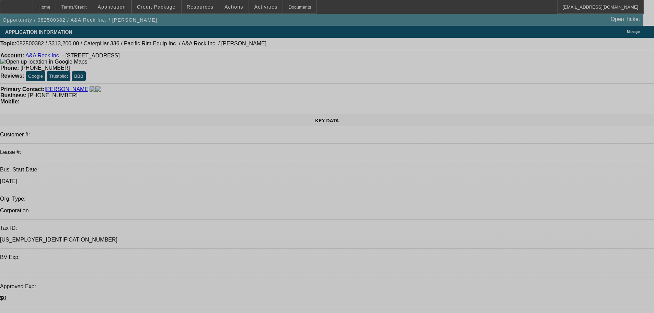
select select "0"
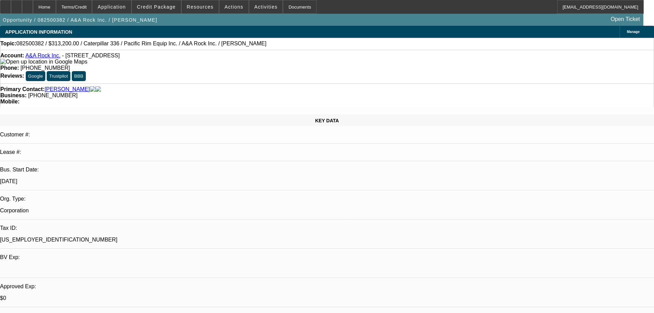
select select "0"
select select "6"
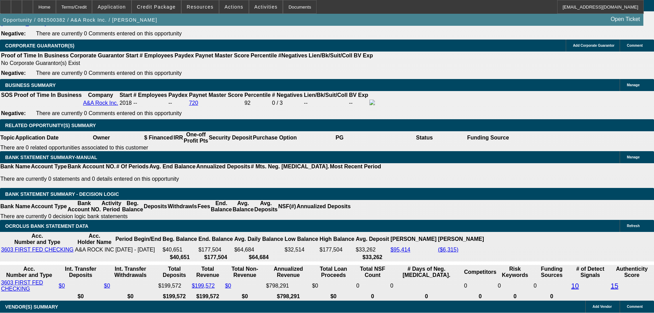
scroll to position [1064, 0]
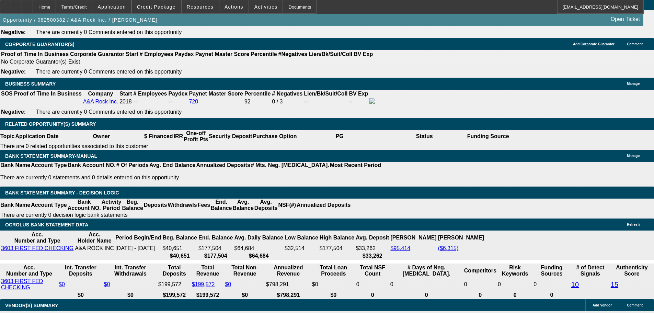
select select "2"
type input "UNKNOWN"
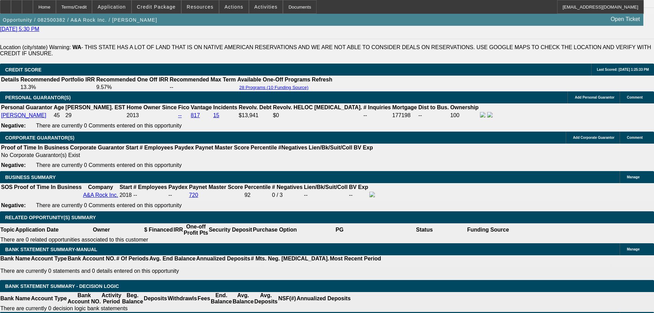
scroll to position [961, 0]
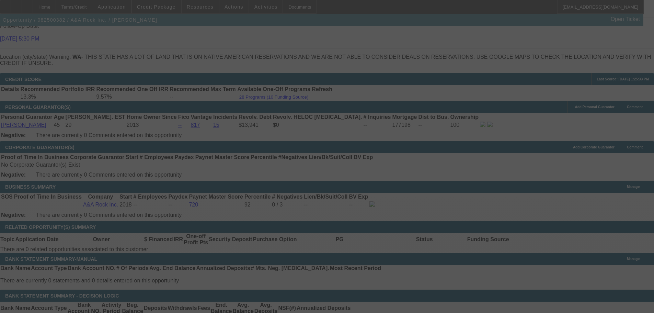
select select "0"
select select "2"
select select "0"
select select "6"
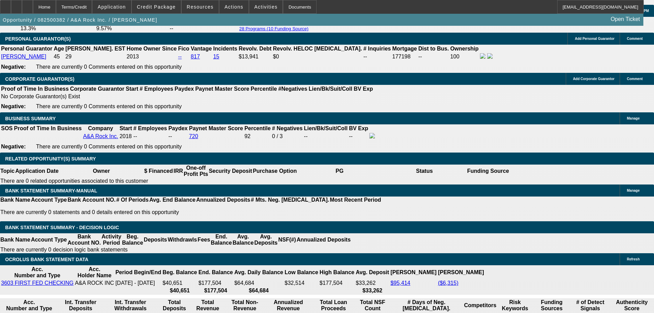
scroll to position [1030, 0]
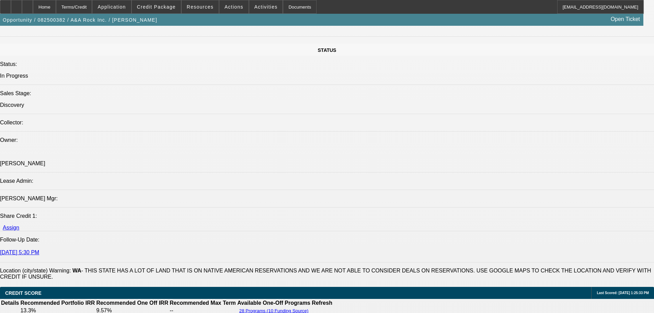
scroll to position [652, 0]
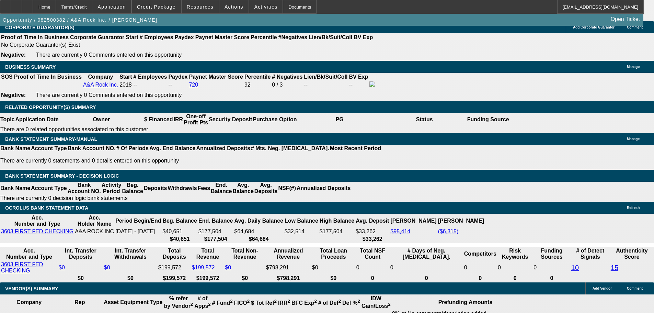
scroll to position [1064, 0]
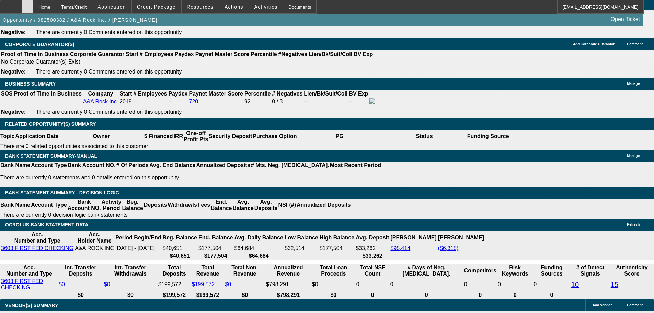
click at [33, 9] on div at bounding box center [27, 7] width 11 height 14
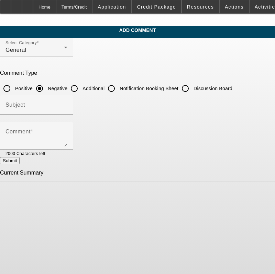
click at [81, 87] on input "Additional" at bounding box center [74, 89] width 14 height 14
radio input "true"
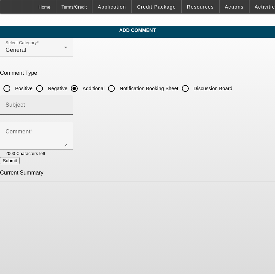
click at [67, 108] on input "Subject" at bounding box center [36, 108] width 62 height 8
type input "Write Up"
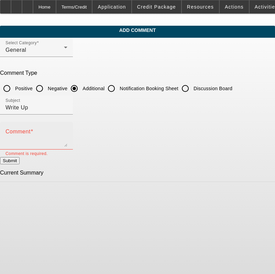
click at [67, 133] on textarea "Comment" at bounding box center [36, 138] width 62 height 16
click at [43, 129] on div "Comment" at bounding box center [36, 135] width 62 height 27
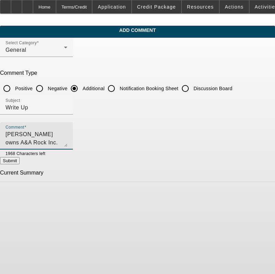
click at [38, 135] on textarea "[PERSON_NAME] owns A&A Rock Inc." at bounding box center [36, 138] width 62 height 16
click at [67, 138] on textarea "[PERSON_NAME] owns A&A Rock Inc." at bounding box center [36, 138] width 62 height 16
drag, startPoint x: 144, startPoint y: 134, endPoint x: 161, endPoint y: 142, distance: 19.4
click at [67, 142] on textarea "[PERSON_NAME] owns A&A Rock Inc. which he opened in [DATE]. Adding this excavat…" at bounding box center [36, 138] width 62 height 16
click at [67, 135] on textarea "[PERSON_NAME] owns A&A Rock Inc. which he opened in [DATE]. Looking to add 2021…" at bounding box center [36, 138] width 62 height 16
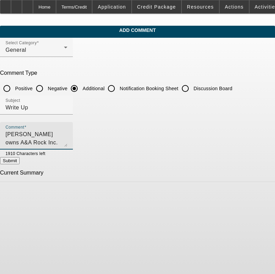
click at [67, 131] on textarea "[PERSON_NAME] owns A&A Rock Inc. which he opened in [DATE]. Looking to add 2021…" at bounding box center [36, 138] width 62 height 16
type textarea "[PERSON_NAME] owns A&A Rock Inc. which he opened in [DATE]. Looking to add 2021…"
click at [20, 161] on button "Submit" at bounding box center [10, 160] width 20 height 7
radio input "true"
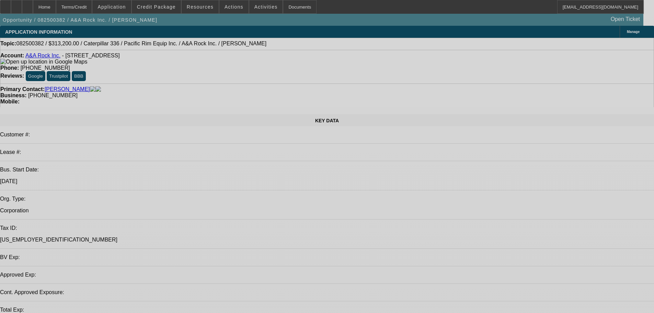
select select "0"
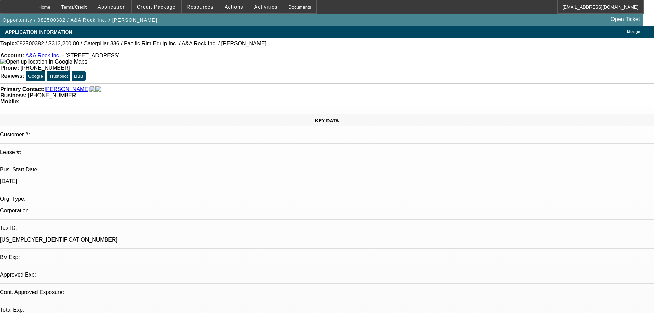
select select "1"
select select "2"
select select "6"
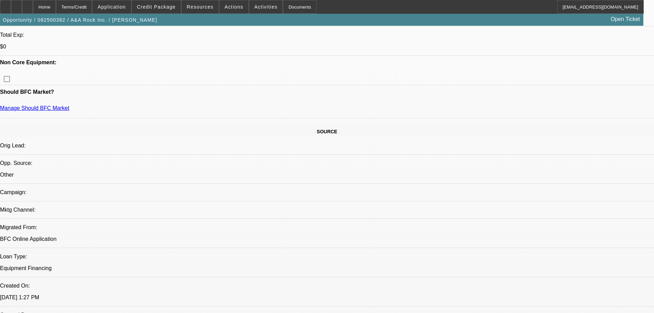
scroll to position [378, 0]
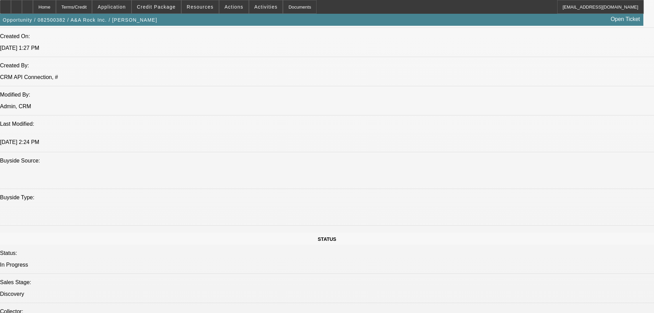
scroll to position [549, 0]
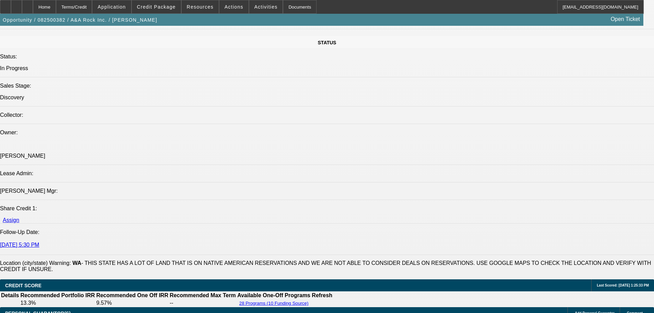
scroll to position [996, 0]
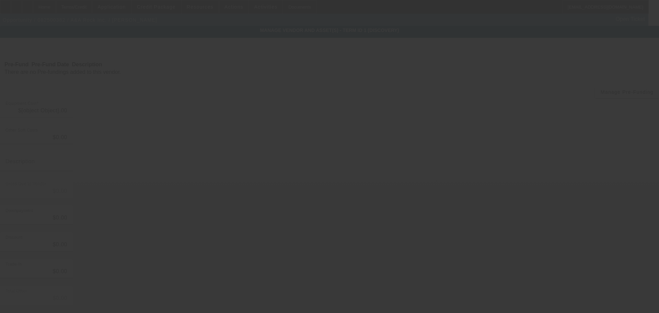
type input "$264,000.00"
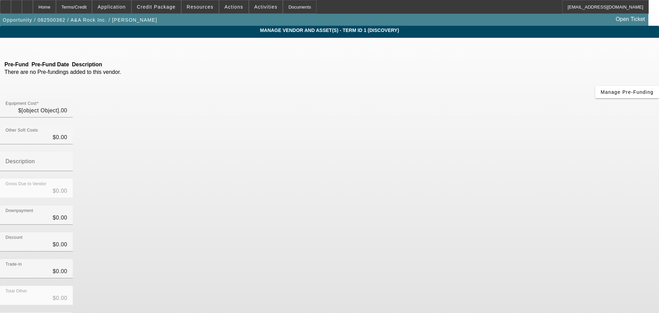
type input "$49,200.00"
type input "Tariff, freight, border"
type input "$313,200.00"
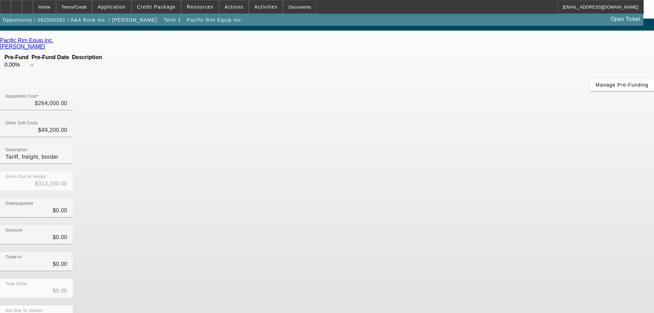
scroll to position [9, 0]
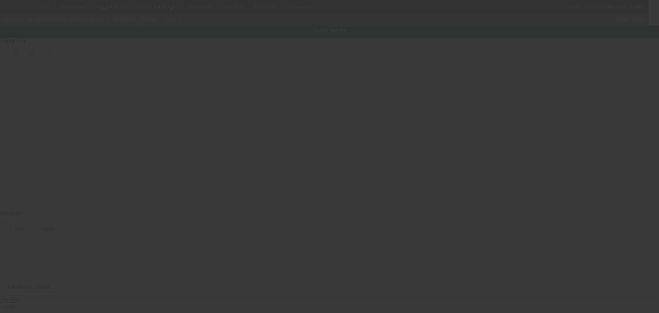
type input "YBN20146"
type input "Caterpillar"
type input "336"
radio input "true"
type textarea "2021 CATERPILLAR 336 serial number YBN20146 28 inch pads Air Approx 1100 to1200…"
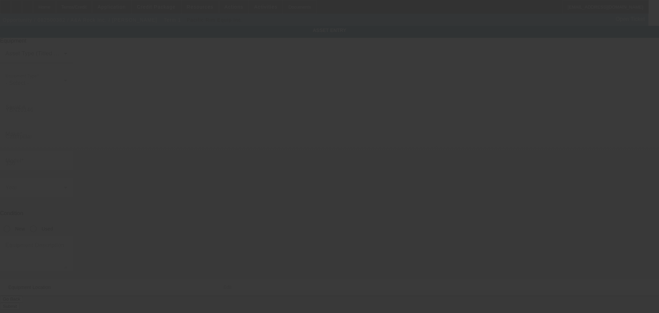
type input "1698 Dartmouth Rd"
type input "Penticton"
type input "V2A4B8"
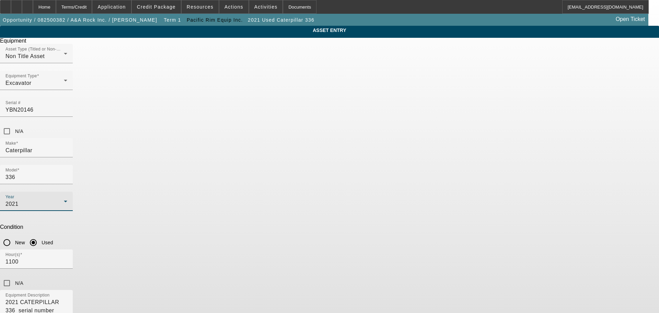
click at [64, 200] on div "2021" at bounding box center [34, 204] width 58 height 8
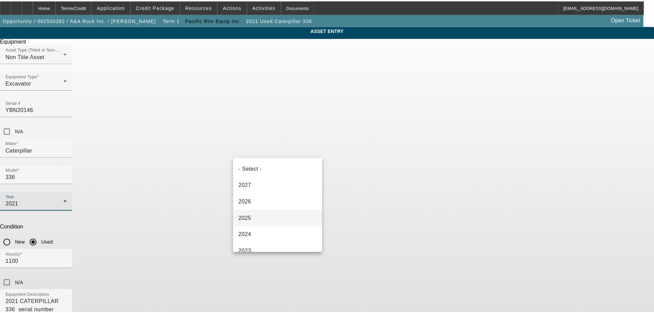
scroll to position [40, 0]
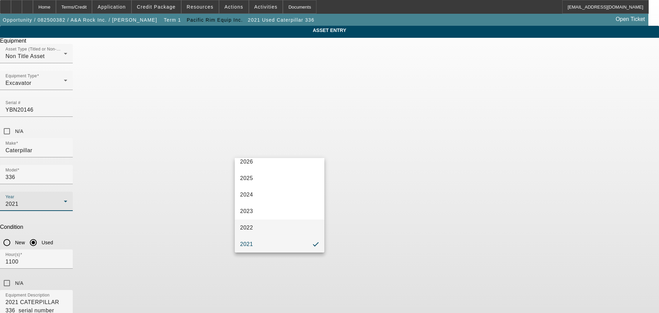
click at [256, 229] on mat-option "2022" at bounding box center [280, 227] width 90 height 16
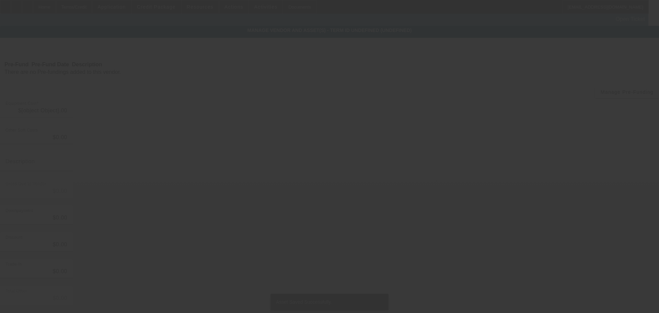
type input "$264,000.00"
type input "$49,200.00"
type input "Tariff, freight, border"
type input "$313,200.00"
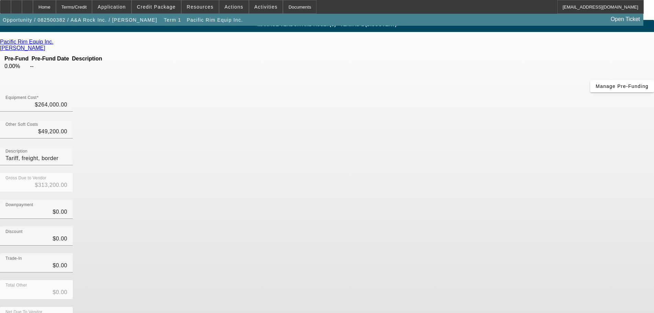
scroll to position [9, 0]
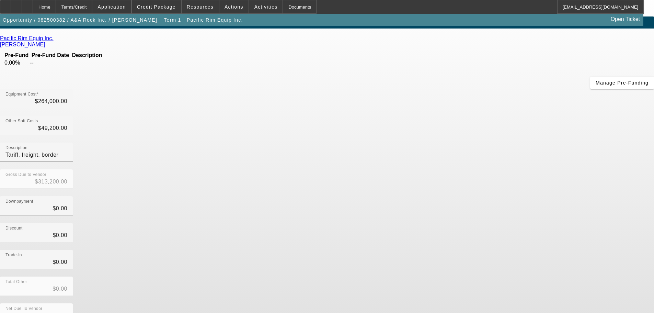
drag, startPoint x: 501, startPoint y: 301, endPoint x: 581, endPoint y: 260, distance: 89.5
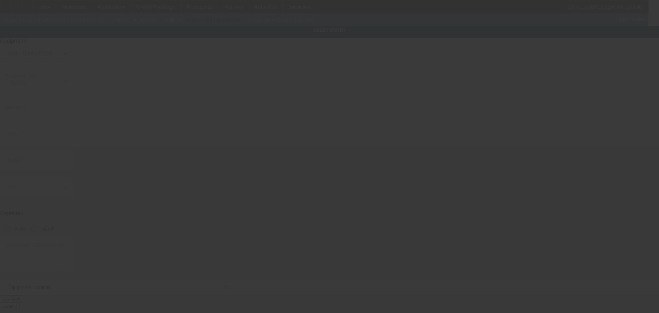
type input "YBN20146"
type input "Caterpillar"
type input "336"
radio input "true"
type textarea "2021 CATERPILLAR 336 serial number YBN20146 28 inch pads Air Approx 1100 to1200…"
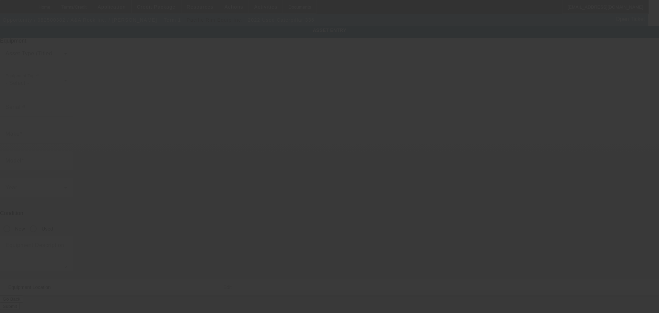
type input "1698 Dartmouth Rd"
type input "Penticton"
type input "V2A4B8"
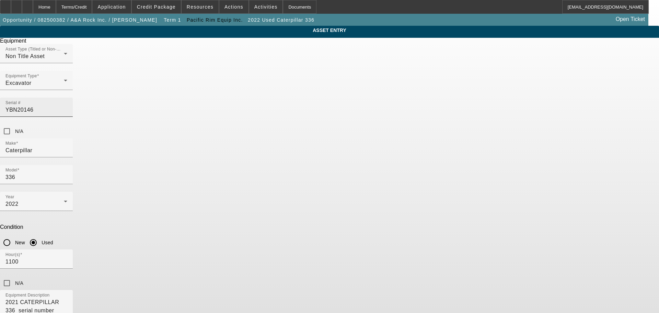
click at [67, 106] on input "YBN20146" at bounding box center [36, 110] width 62 height 8
paste input "CAT00336C"
type input "CAT00336CYBN20146"
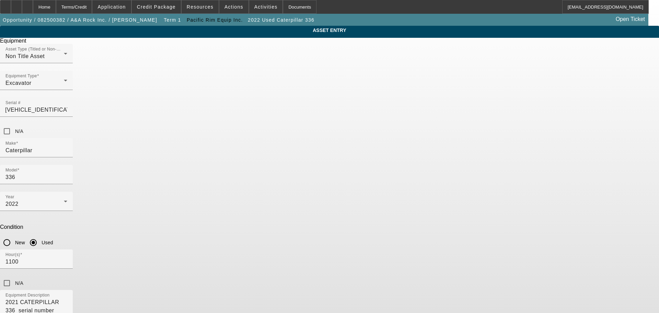
click at [407, 101] on div "Asset Type (Titled or Non-Titled) Non Title Asset Equipment Type Excavator Seri…" at bounding box center [329, 91] width 659 height 94
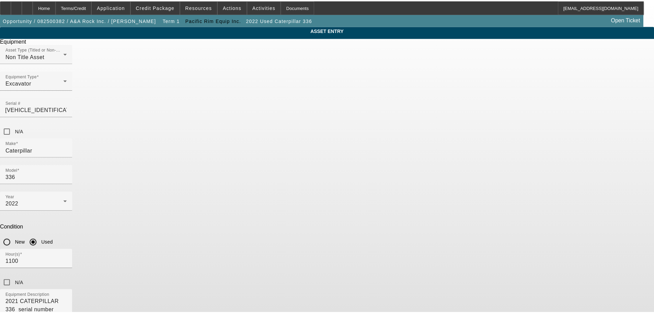
scroll to position [0, 0]
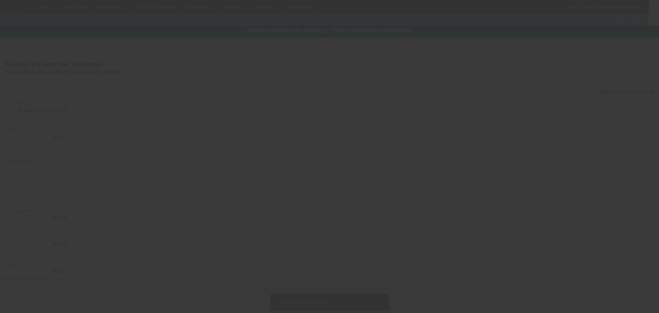
type input "$264,000.00"
type input "$49,200.00"
type input "Tariff, freight, border"
type input "$313,200.00"
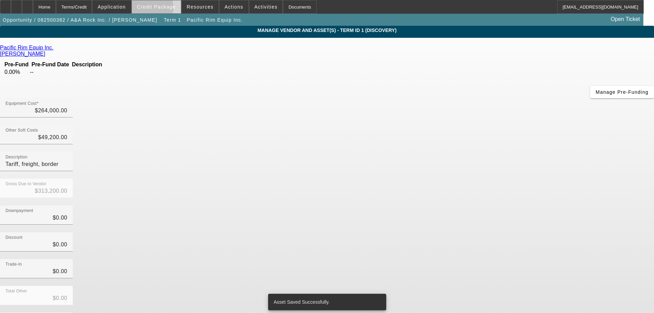
click at [154, 9] on span "Credit Package" at bounding box center [156, 6] width 39 height 5
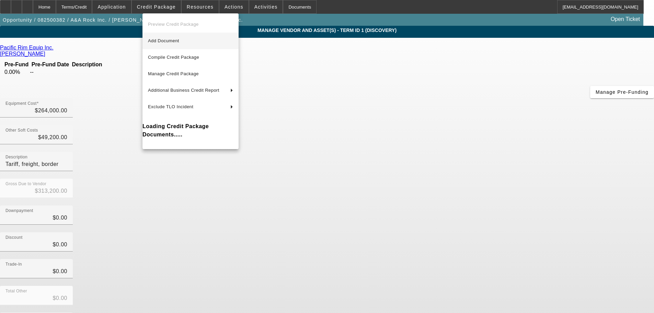
click at [159, 39] on span "Add Document" at bounding box center [163, 40] width 31 height 5
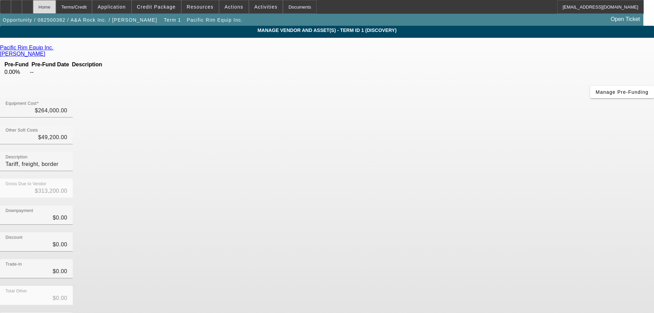
click at [56, 9] on div "Home" at bounding box center [44, 7] width 23 height 14
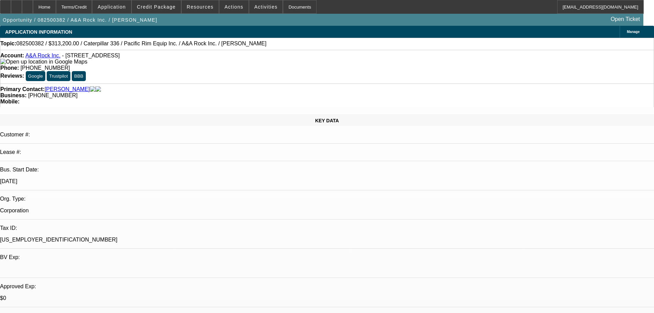
select select "0"
select select "2"
select select "0"
select select "6"
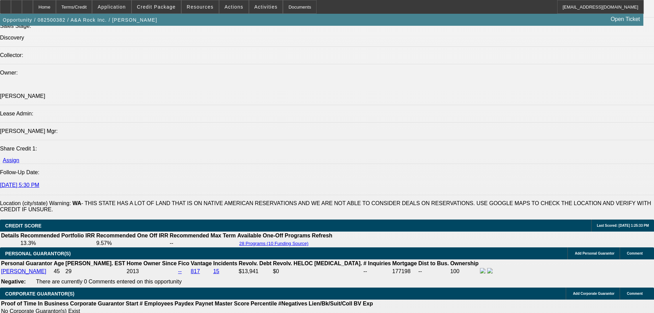
scroll to position [721, 0]
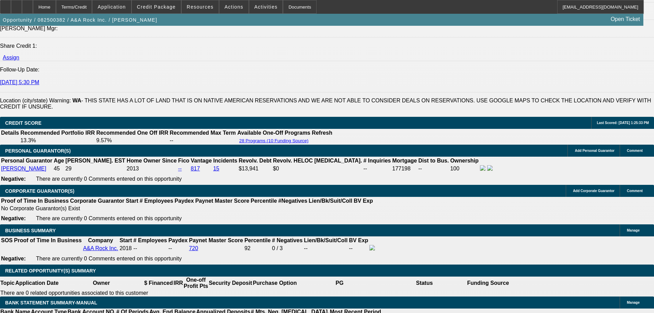
scroll to position [961, 0]
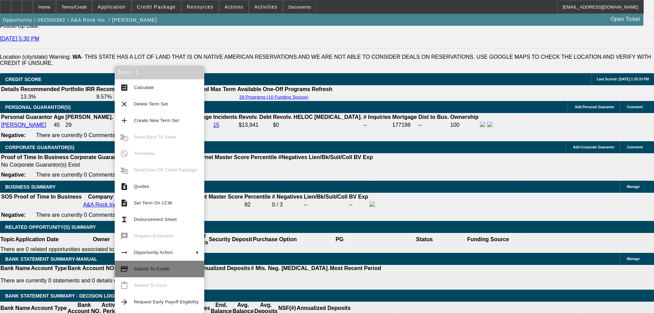
click at [156, 270] on span "Submit To Credit" at bounding box center [151, 268] width 35 height 5
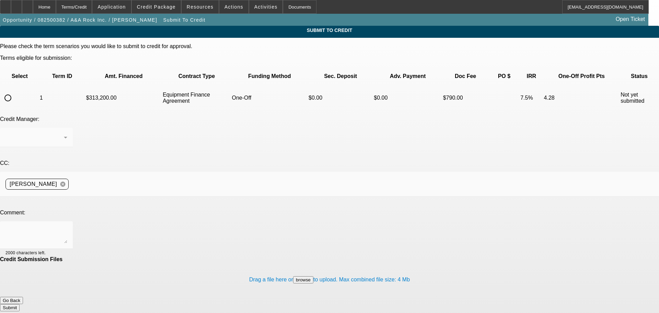
click at [23, 297] on button "Go Back" at bounding box center [11, 300] width 23 height 7
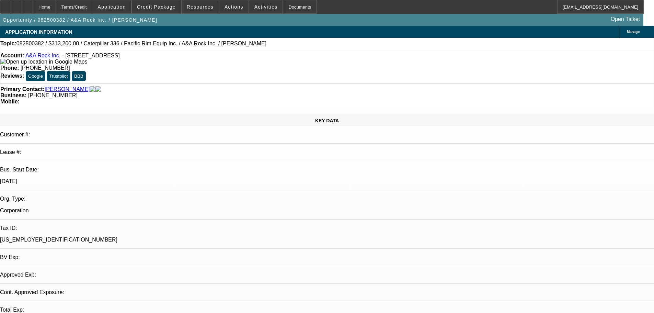
select select "0"
select select "2"
select select "0"
select select "6"
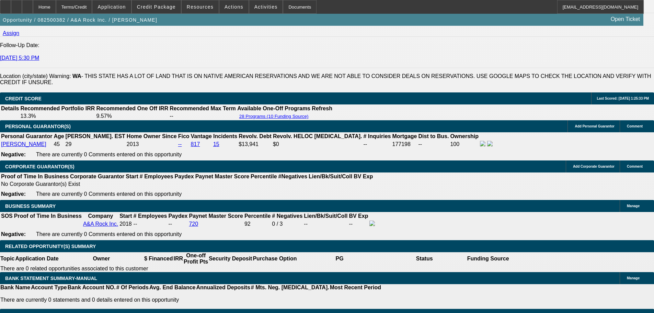
scroll to position [996, 0]
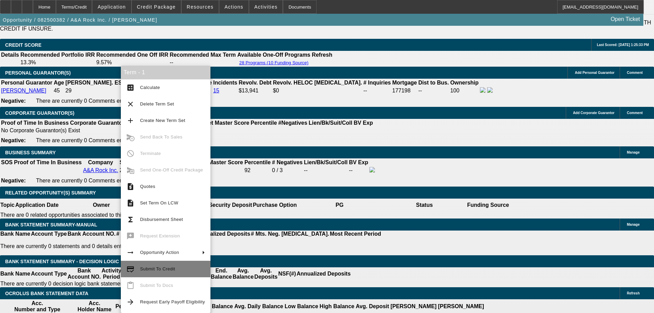
click at [151, 265] on span "Submit To Credit" at bounding box center [172, 269] width 65 height 8
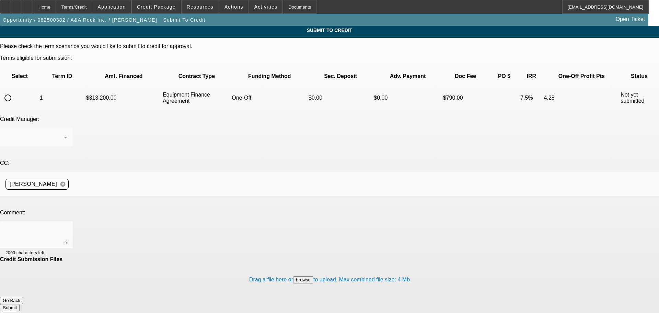
click at [15, 91] on input "radio" at bounding box center [8, 98] width 14 height 14
radio input "true"
click at [67, 227] on textarea at bounding box center [36, 235] width 62 height 16
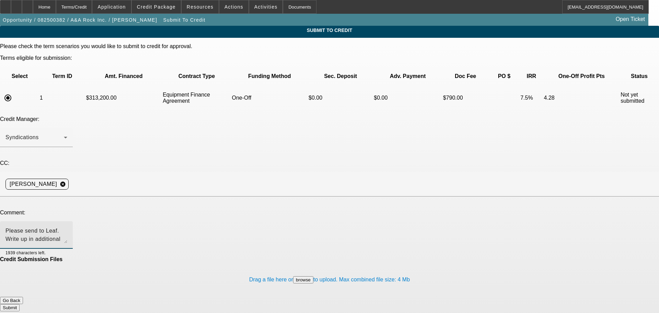
type textarea "Please send to Leaf. Write up in additional comments. Thanks!"
click at [20, 304] on button "Submit" at bounding box center [10, 307] width 20 height 7
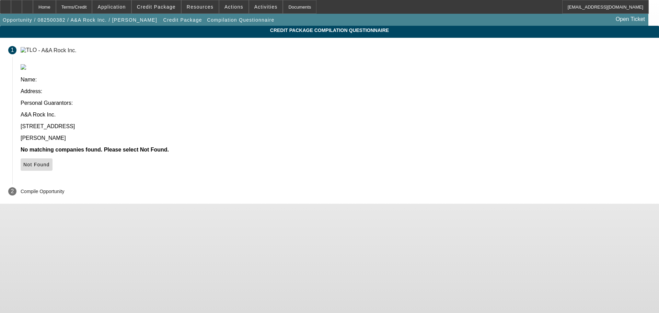
click at [50, 162] on span "Not Found" at bounding box center [36, 164] width 26 height 5
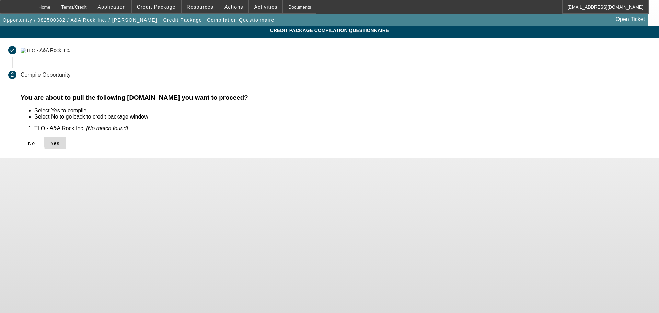
click at [66, 141] on span at bounding box center [55, 143] width 22 height 16
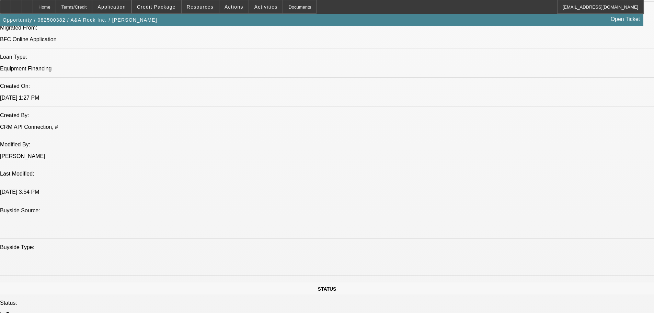
select select "0"
select select "2"
select select "0"
select select "6"
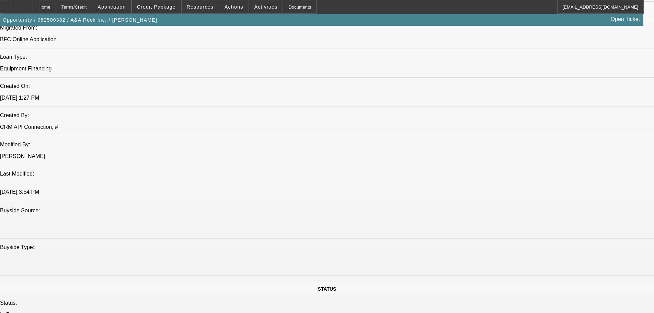
select select "0"
select select "2"
select select "0"
select select "6"
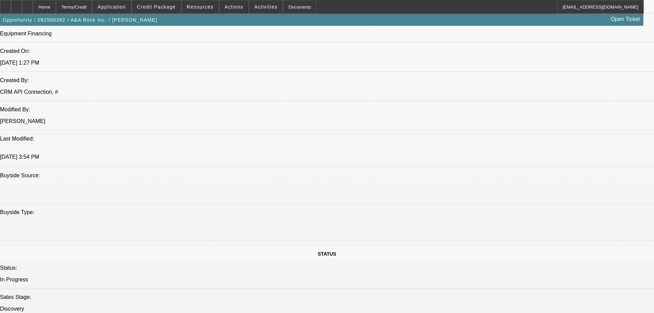
scroll to position [547, 0]
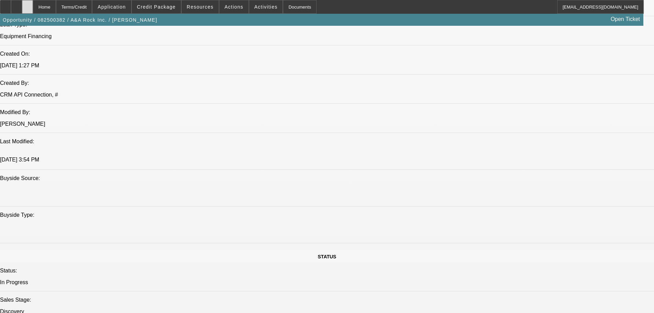
click at [33, 10] on div at bounding box center [27, 7] width 11 height 14
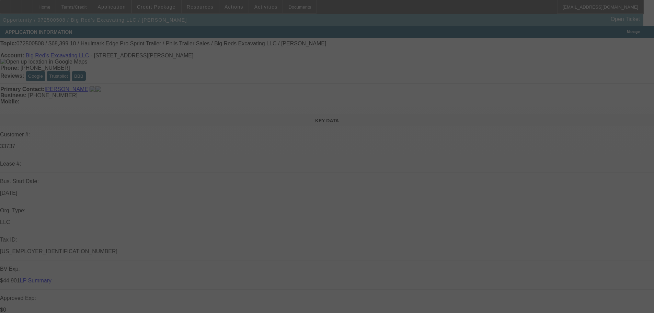
select select "0"
select select "2"
select select "0.1"
select select "4"
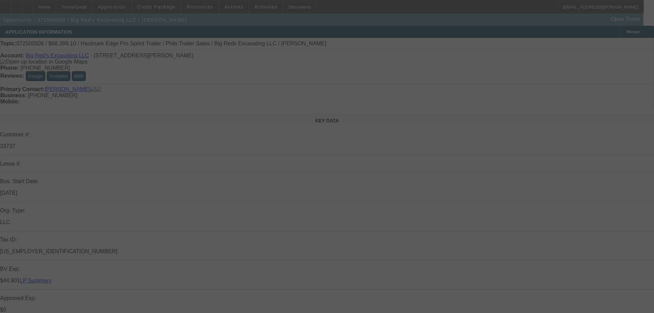
select select "0"
select select "2"
select select "0.1"
select select "4"
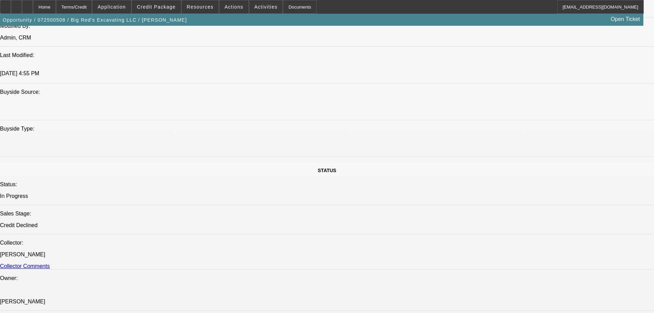
scroll to position [652, 0]
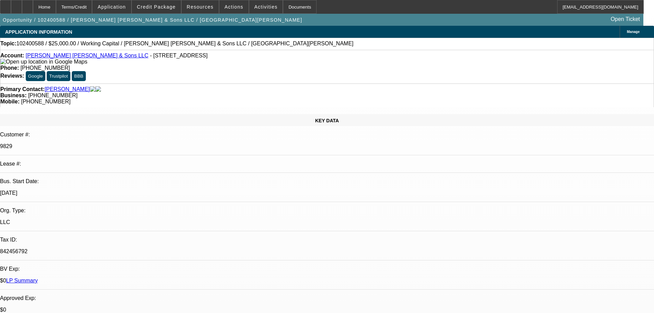
select select "0"
select select "2"
select select "0"
select select "6"
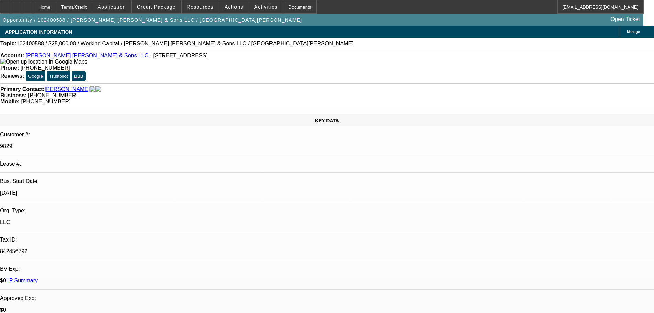
select select "0"
select select "2"
select select "0"
select select "6"
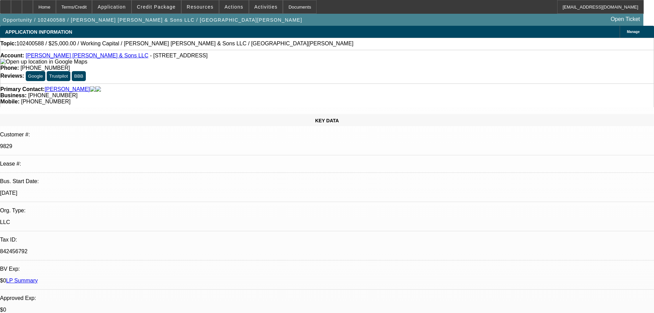
select select "0"
select select "2"
select select "0"
select select "6"
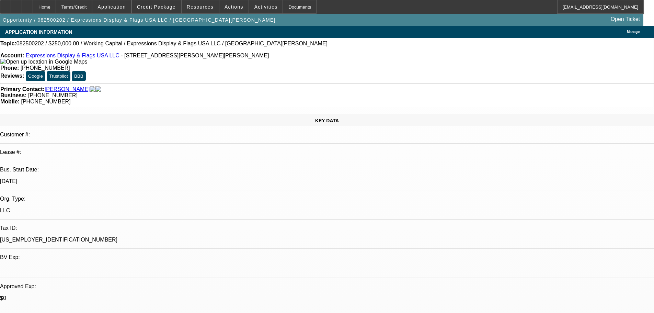
select select "0"
select select "2"
select select "0"
select select "6"
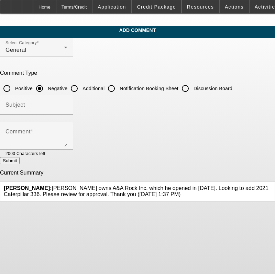
drag, startPoint x: 52, startPoint y: 186, endPoint x: 130, endPoint y: 195, distance: 79.1
click at [130, 195] on div "[PERSON_NAME]: [PERSON_NAME] owns A&A Rock Inc. which he opened in [DATE]. Look…" at bounding box center [137, 192] width 274 height 20
copy span "[PERSON_NAME] owns A&A Rock Inc. which he opened in [DATE]. Looking to add 2021…"
click at [81, 83] on input "Additional" at bounding box center [74, 89] width 14 height 14
radio input "true"
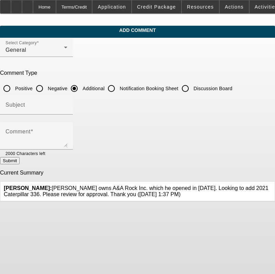
click at [70, 120] on div at bounding box center [36, 119] width 73 height 8
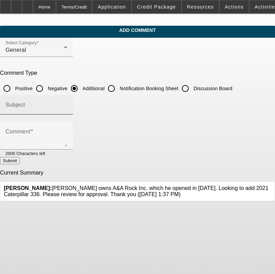
click at [67, 104] on input "Subject" at bounding box center [36, 108] width 62 height 8
type input "Write Up"
click at [271, 185] on icon at bounding box center [271, 185] width 0 height 0
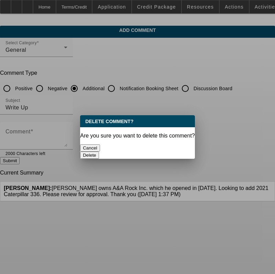
click at [99, 152] on button "Delete" at bounding box center [89, 155] width 19 height 7
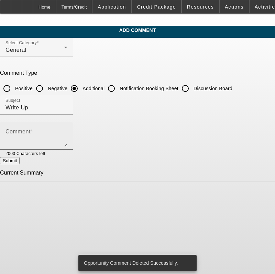
click at [65, 134] on textarea "Comment" at bounding box center [36, 138] width 62 height 16
paste textarea "[PERSON_NAME] owns A&A Rock Inc. which he opened in [DATE]. Looking to add 2021…"
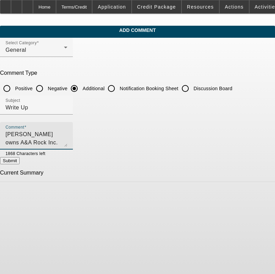
click at [67, 134] on textarea "[PERSON_NAME] owns A&A Rock Inc. which he opened in [DATE]. Looking to add 2021…" at bounding box center [36, 138] width 62 height 16
click at [67, 133] on textarea "[PERSON_NAME] owns A&A Rock Inc. which he opened in [DATE]. Looking to add 2021…" at bounding box center [36, 138] width 62 height 16
click at [67, 142] on textarea "[PERSON_NAME] owns A&A Rock Inc. which he opened in [DATE] out of [US_STATE][GE…" at bounding box center [36, 138] width 62 height 16
type textarea "[PERSON_NAME] owns A&A Rock Inc. which he opened in [DATE] out of [US_STATE][GE…"
click at [20, 158] on button "Submit" at bounding box center [10, 160] width 20 height 7
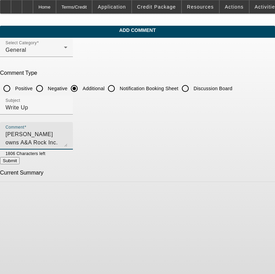
radio input "true"
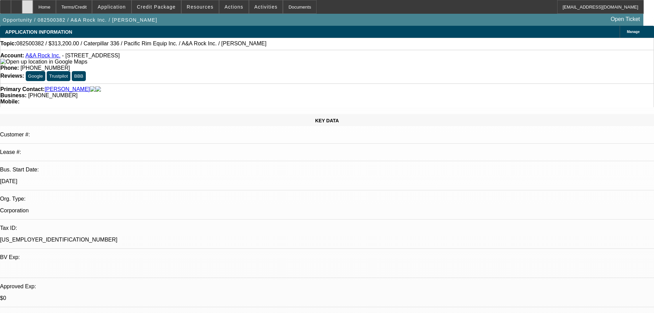
select select "0"
select select "2"
select select "0"
select select "6"
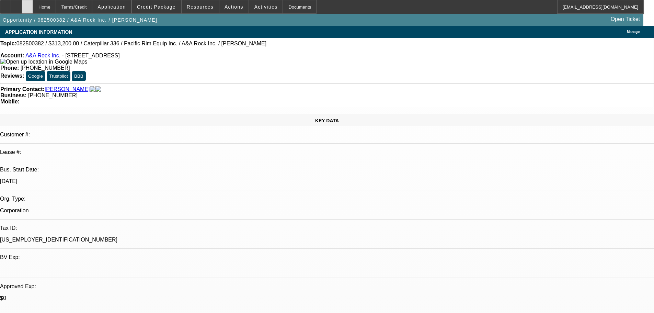
select select "0"
select select "2"
select select "0"
select select "6"
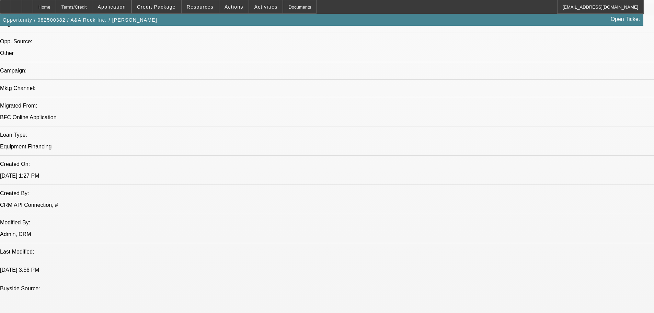
scroll to position [481, 0]
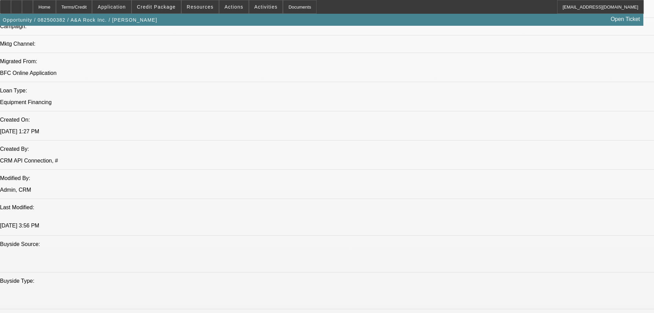
click at [537, 71] on span "Reply" at bounding box center [538, 75] width 19 height 8
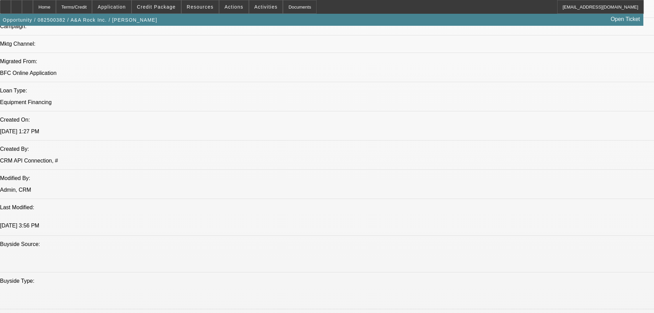
scroll to position [0, 0]
click at [555, 71] on button "reply Reply" at bounding box center [562, 73] width 43 height 16
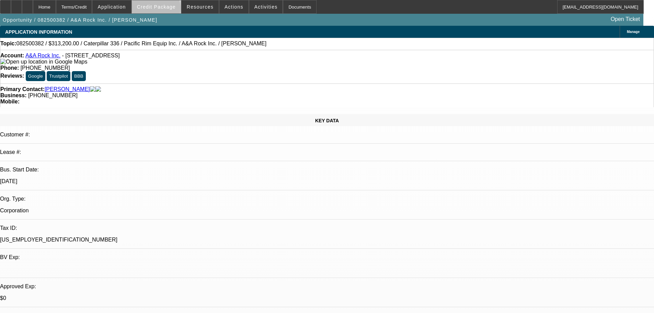
click at [167, 10] on span at bounding box center [156, 7] width 49 height 16
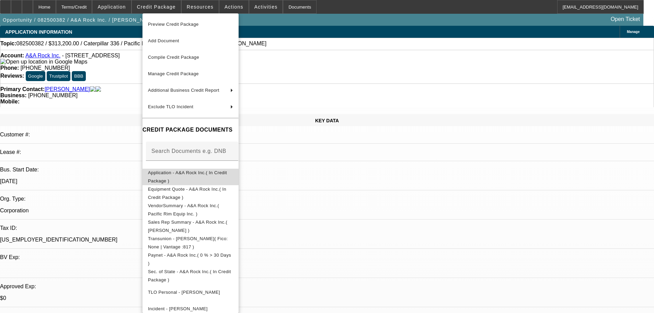
click at [171, 180] on button "Application - A&A Rock Inc.( In Credit Package )" at bounding box center [190, 177] width 96 height 16
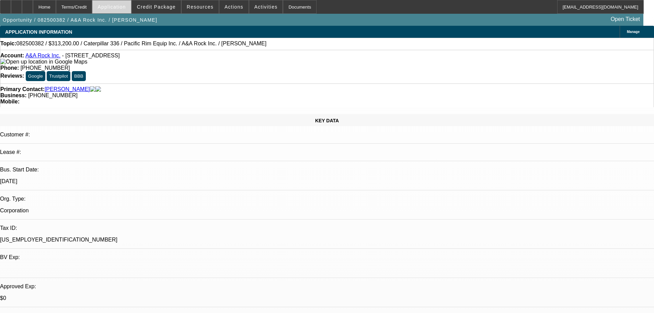
click at [131, 13] on span at bounding box center [111, 7] width 38 height 16
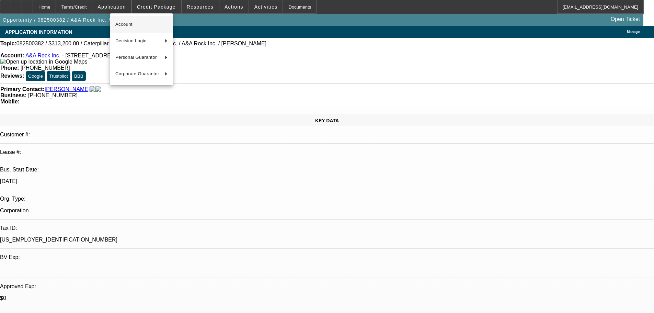
click at [135, 22] on span "Account" at bounding box center [141, 24] width 52 height 8
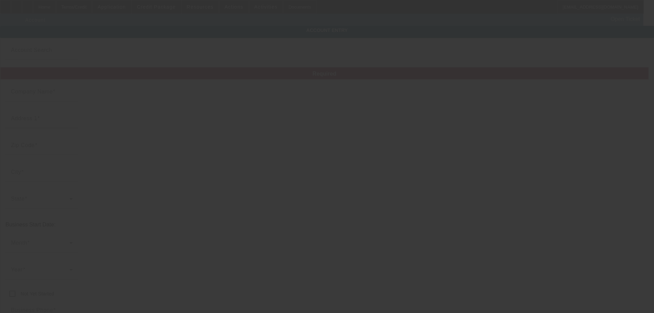
type input "A&A Rock Inc."
type input "779 OLD STATE RD"
type input "98363"
type input "PORT ANGELES"
type input "[PHONE_NUMBER]"
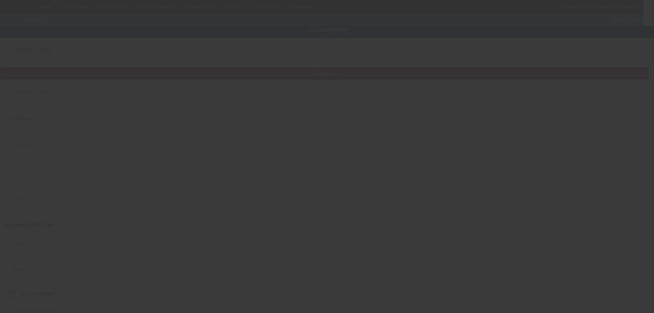
type input "ADAMIRECONCRETE@HOTMAIL.COM"
type input "[US_EMPLOYER_IDENTIFICATION_NUMBER]"
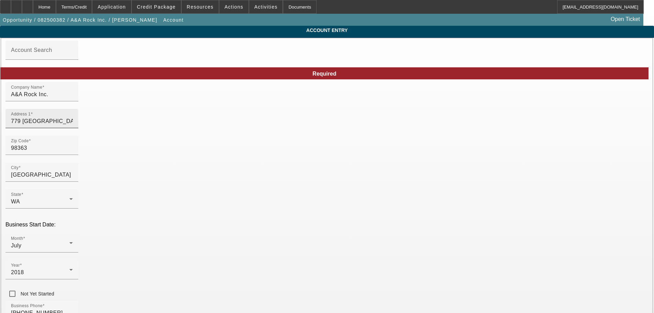
click at [73, 125] on input "779 OLD STATE RD" at bounding box center [42, 121] width 62 height 8
click at [116, 8] on span "Application" at bounding box center [112, 6] width 28 height 5
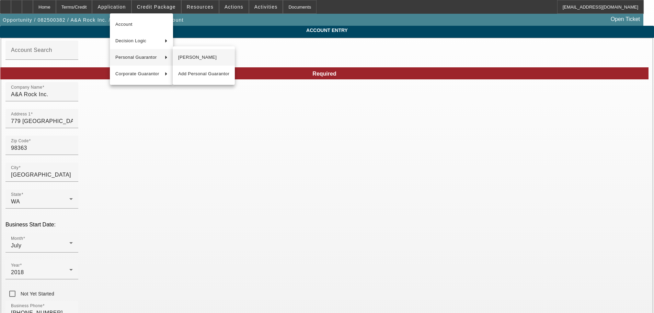
click at [205, 57] on span "[PERSON_NAME]" at bounding box center [203, 57] width 51 height 8
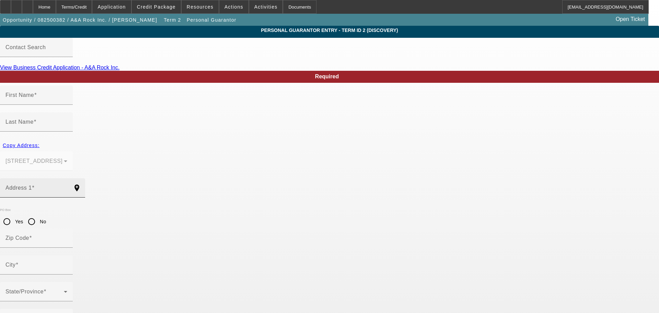
type input "DEREK"
type input "ADAMIRE"
type input "779 OLD STATE RD"
radio input "true"
type input "98363"
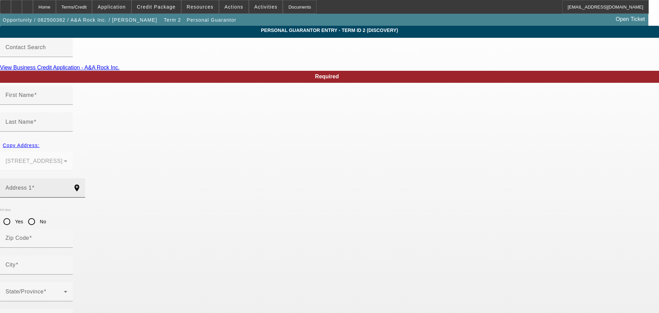
type input "PORT ANGELES"
type input "[PHONE_NUMBER]"
type input "100"
type input "534-92-0135"
type input "ADAMIRECONCRETE@HOTMAIL.COM"
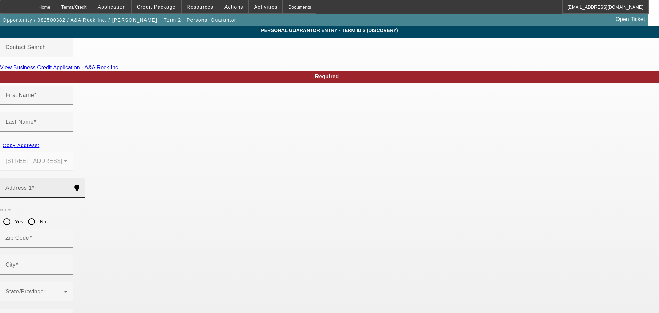
type input "[PHONE_NUMBER]"
click at [73, 151] on mat-form-field "779 OLD STATE RD PORT ANGELES, WA 98363" at bounding box center [36, 164] width 73 height 27
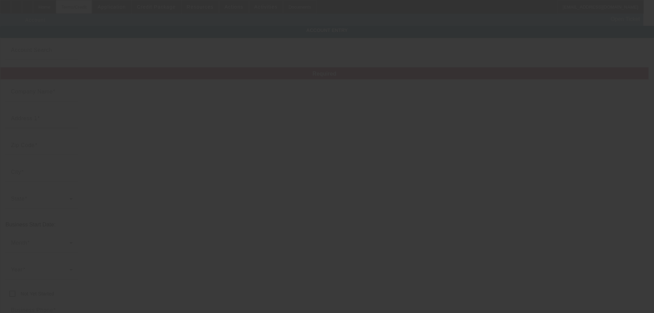
type input "A&A Rock Inc."
type input "779 OLD STATE RD"
type input "98363"
type input "PORT ANGELES"
type input "[PHONE_NUMBER]"
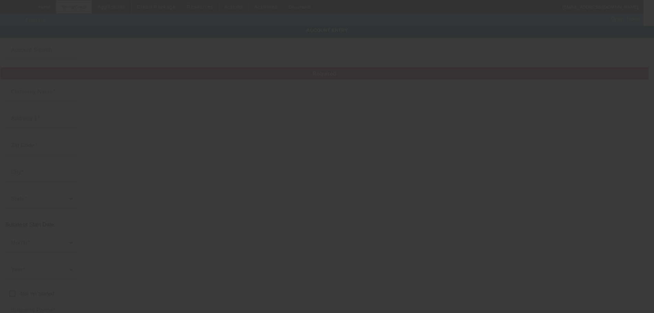
type input "ADAMIRECONCRETE@HOTMAIL.COM"
type input "[US_EMPLOYER_IDENTIFICATION_NUMBER]"
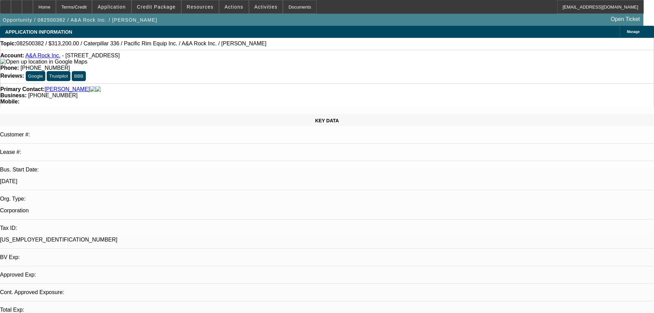
select select "0"
select select "2"
select select "0"
select select "6"
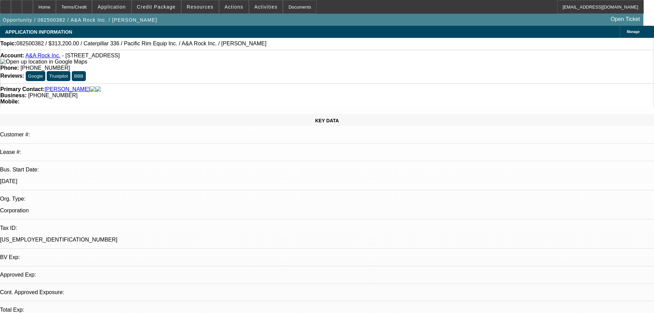
select select "0"
select select "2"
select select "0"
select select "6"
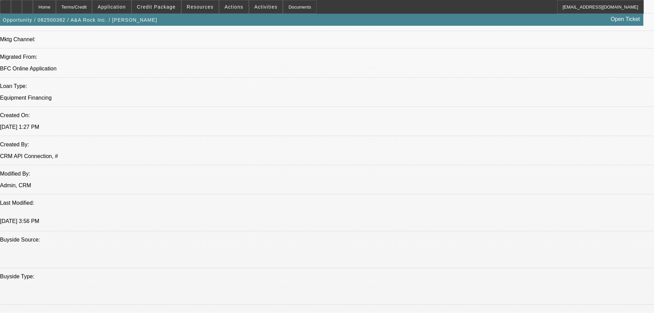
scroll to position [481, 0]
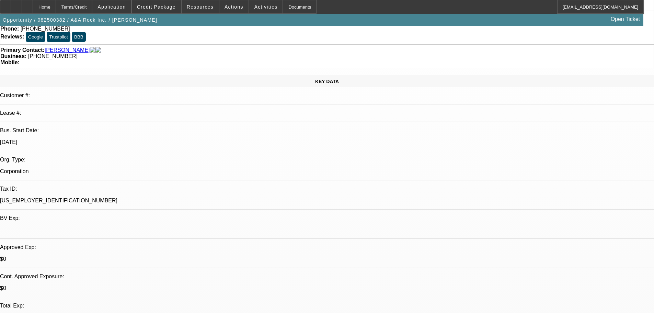
scroll to position [0, 0]
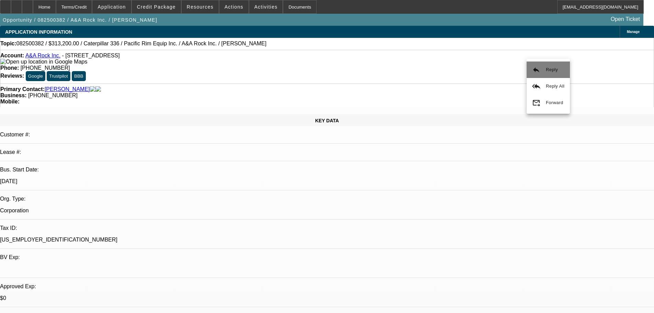
click at [533, 68] on mat-icon "reply" at bounding box center [536, 70] width 8 height 8
click at [298, 34] on div "APPLICATION INFORMATION Manage" at bounding box center [327, 32] width 654 height 12
click at [43, 58] on link "A&A Rock Inc." at bounding box center [42, 56] width 35 height 6
click at [298, 39] on div "Topic: 082500382 / $313,200.00 / Caterpillar 336 / Pacific Rim Equip Inc. / A&A…" at bounding box center [327, 44] width 654 height 12
click at [49, 56] on link "A&A Rock Inc." at bounding box center [42, 56] width 35 height 6
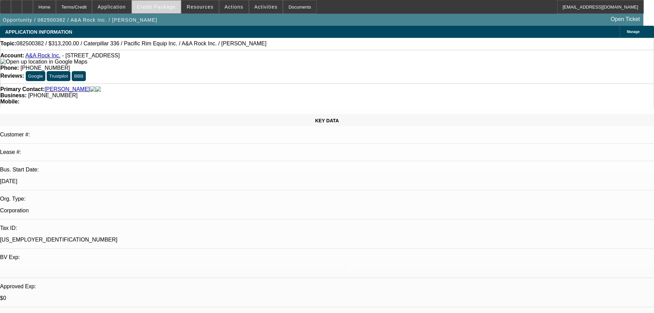
click at [156, 4] on span at bounding box center [156, 7] width 49 height 16
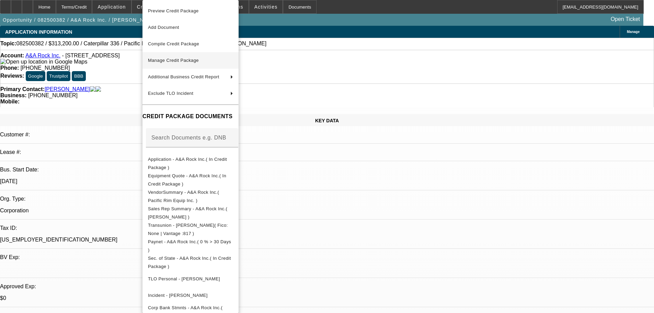
click at [189, 60] on span "Manage Credit Package" at bounding box center [173, 60] width 51 height 5
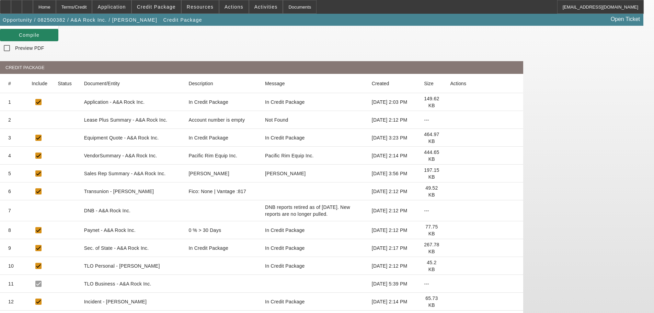
scroll to position [76, 0]
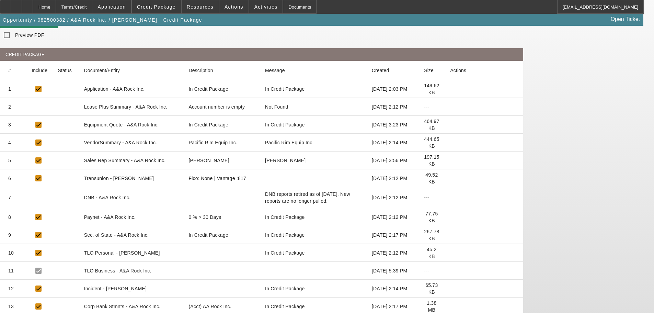
click at [450, 306] on icon at bounding box center [450, 306] width 0 height 0
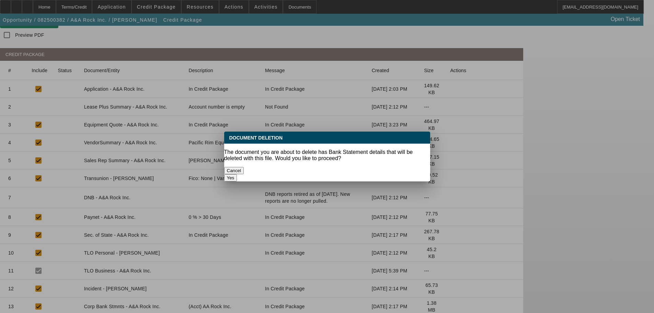
scroll to position [0, 0]
click at [237, 174] on button "Yes" at bounding box center [230, 177] width 13 height 7
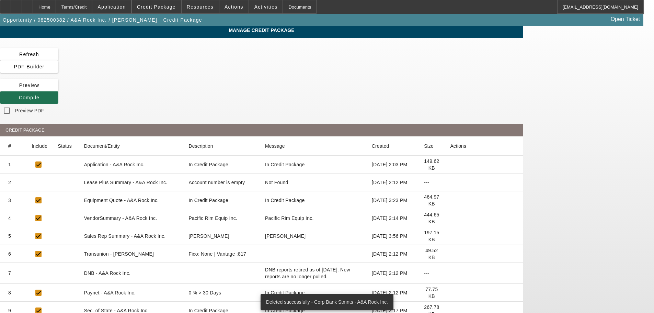
click at [58, 89] on span at bounding box center [29, 97] width 58 height 16
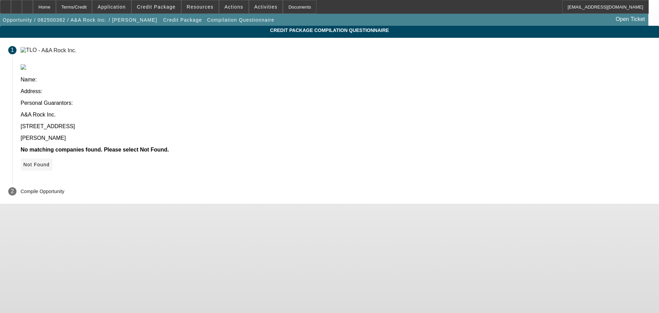
click at [50, 162] on span "Not Found" at bounding box center [36, 164] width 26 height 5
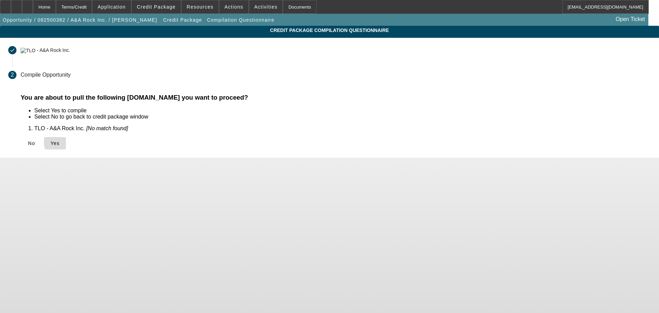
click at [66, 140] on span at bounding box center [55, 143] width 22 height 16
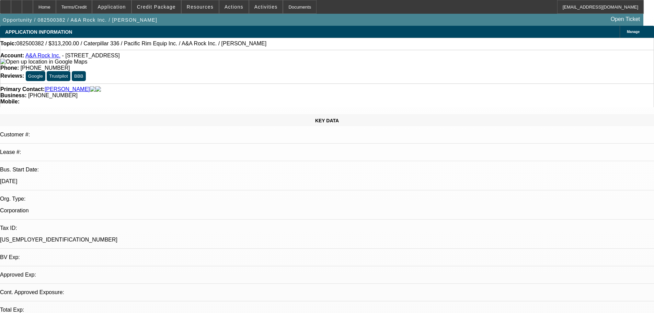
select select "0"
select select "2"
select select "0"
select select "6"
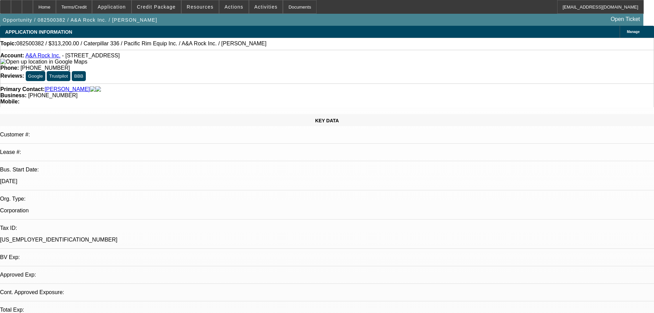
select select "0"
select select "2"
select select "0"
select select "6"
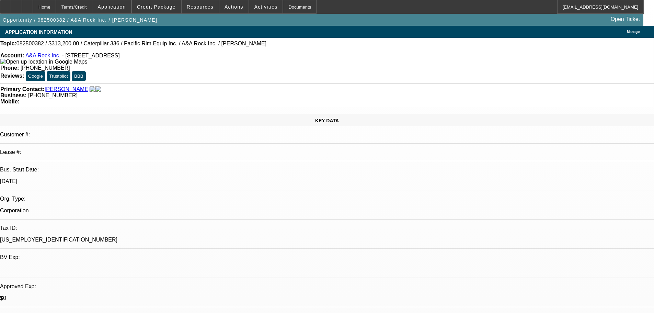
click at [165, 9] on span "Credit Package" at bounding box center [156, 6] width 39 height 5
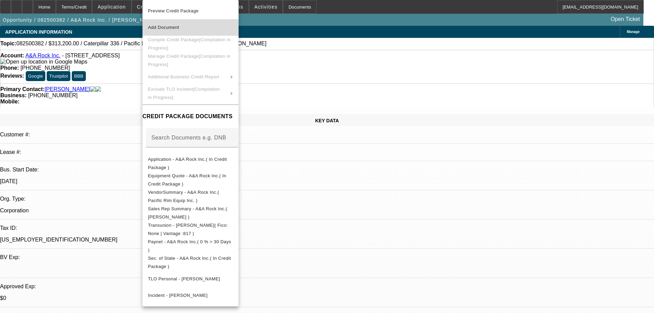
click at [169, 25] on span "Add Document" at bounding box center [163, 27] width 31 height 5
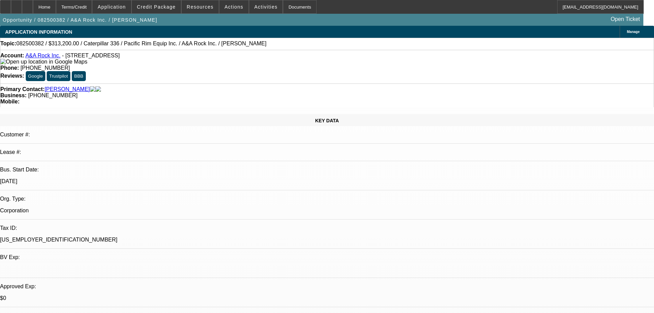
radio input "true"
paste textarea "I spoke to the PG at A&A about the banks said I couldn’t view them and if he ca…"
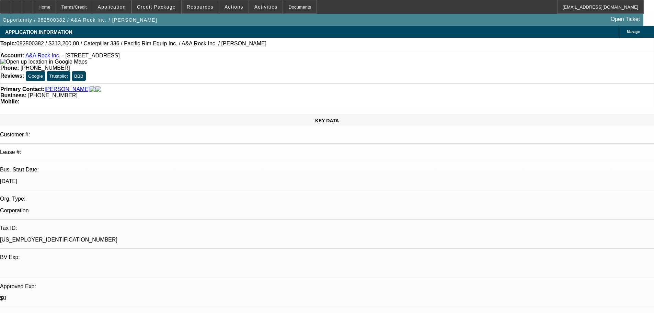
scroll to position [7, 0]
type textarea "I spoke to the PG at A&A about the banks said I couldn’t view them and if he ca…"
radio input "true"
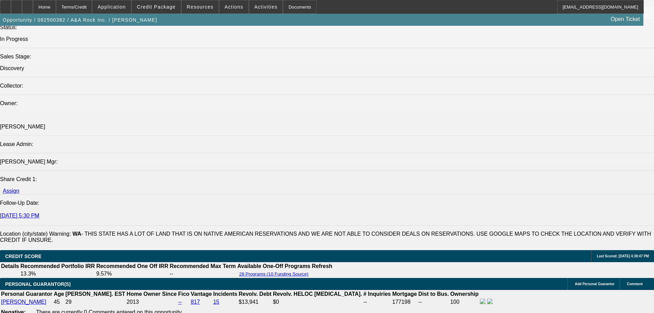
scroll to position [584, 0]
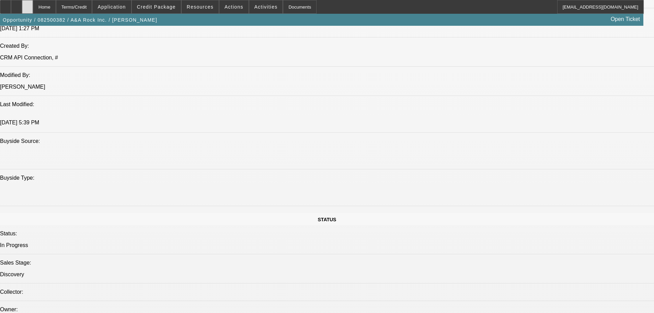
click at [33, 6] on div at bounding box center [27, 7] width 11 height 14
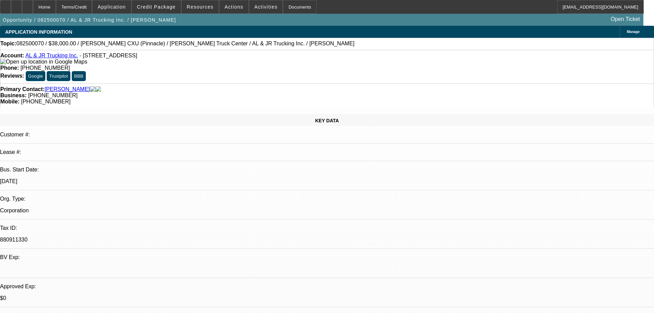
select select "0.2"
select select "2"
select select "0.1"
select select "4"
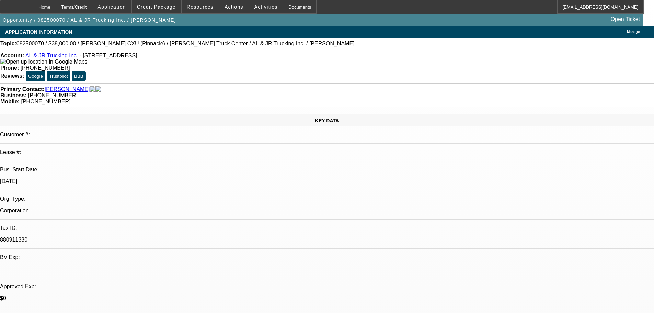
select select "0"
select select "2"
select select "0.1"
select select "4"
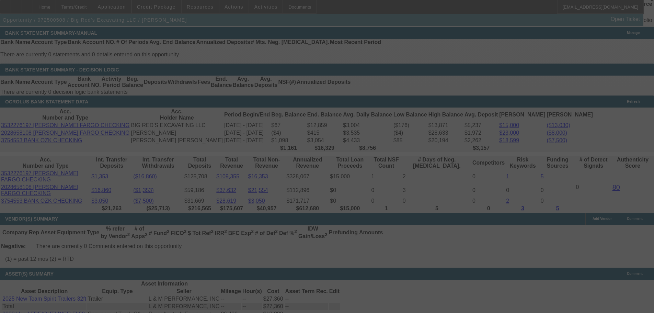
scroll to position [1216, 0]
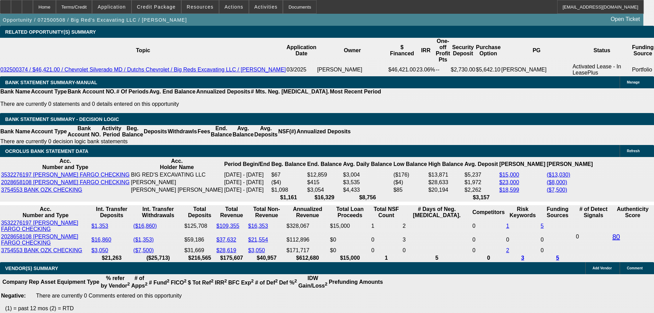
select select "0"
select select "2"
select select "0.1"
select select "4"
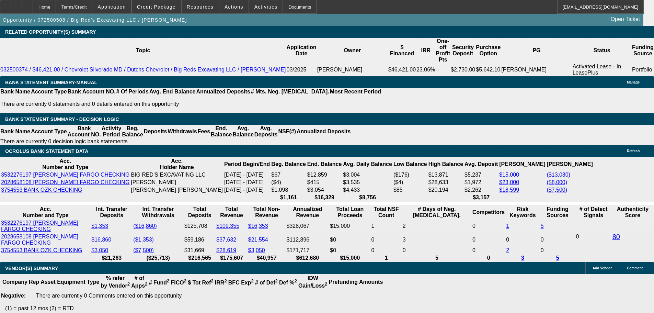
select select "0"
select select "2"
select select "0.1"
select select "4"
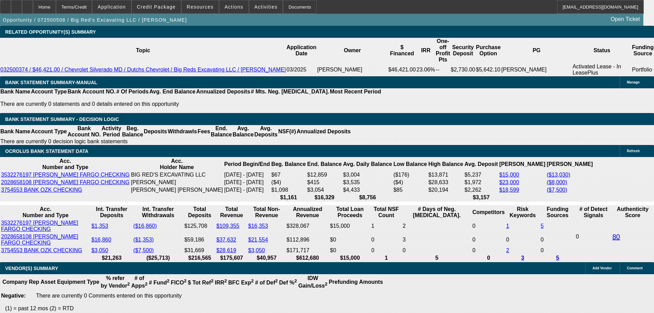
select select "0"
select select "2"
select select "0.1"
select select "4"
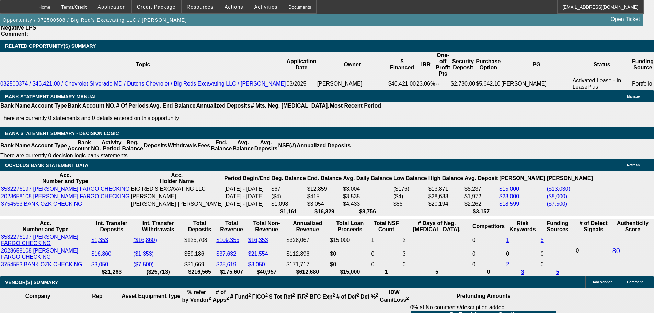
scroll to position [1339, 0]
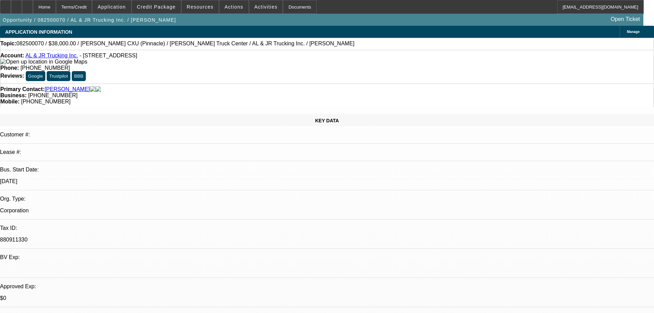
select select "0.2"
select select "2"
select select "0.1"
select select "4"
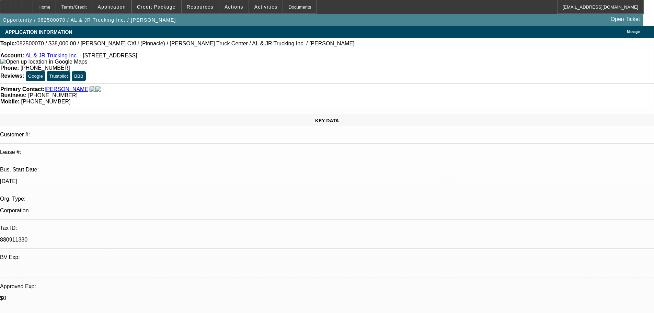
select select "0"
select select "2"
select select "0.1"
select select "4"
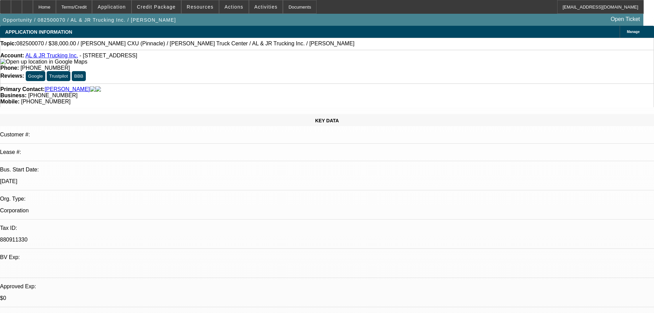
click at [307, 41] on div "Topic: 082500070 / $38,000.00 / [PERSON_NAME] CXU (Pinnacle) / [PERSON_NAME] Tr…" at bounding box center [326, 44] width 653 height 6
click at [300, 43] on div "Topic: 082500070 / $38,000.00 / MACK CXU (Pinnacle) / Ballard Truck Center / AL…" at bounding box center [326, 44] width 653 height 6
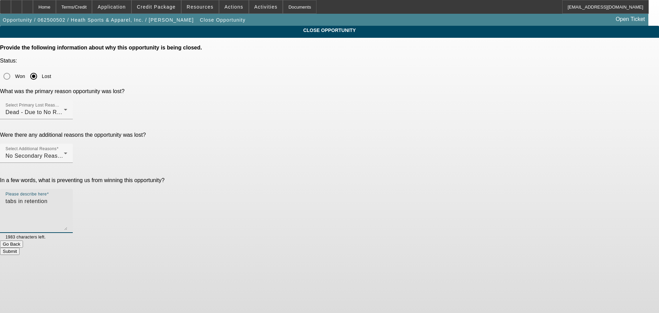
click at [102, 124] on app-close-opportunity "CLOSE OPPORTUNITY Provide the following information about why this opportunity …" at bounding box center [329, 140] width 659 height 229
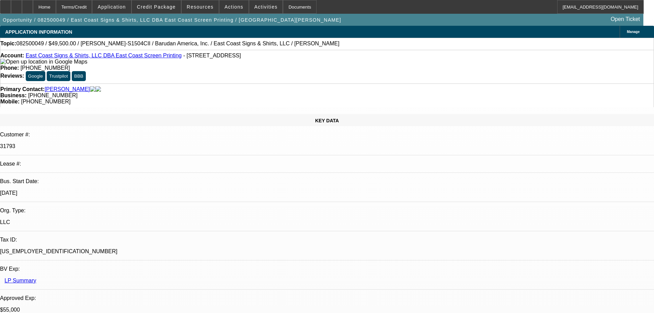
select select "0"
select select "2"
select select "0"
select select "6"
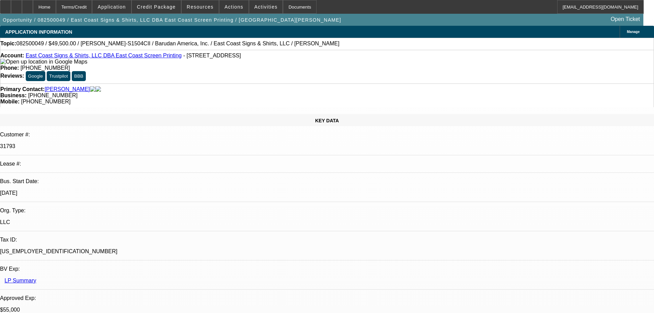
select select "0"
select select "2"
select select "0.1"
select select "4"
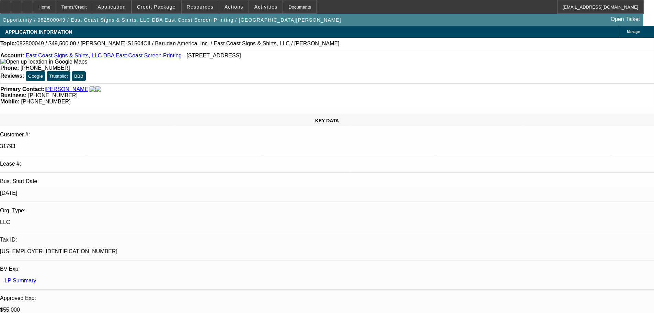
select select "0"
select select "2"
select select "0.1"
select select "4"
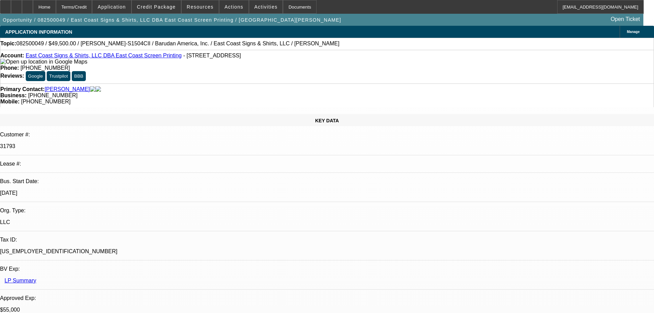
click at [33, 9] on div at bounding box center [27, 7] width 11 height 14
select select "0"
select select "2"
select select "0"
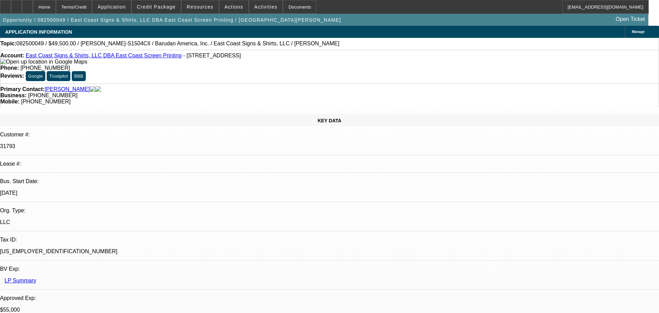
select select "6"
select select "0"
select select "2"
select select "0.1"
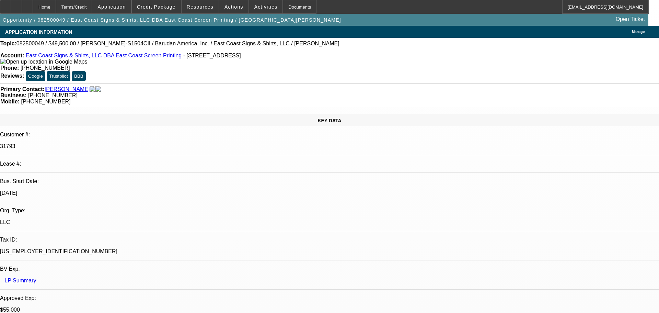
select select "4"
select select "0"
select select "2"
select select "0.1"
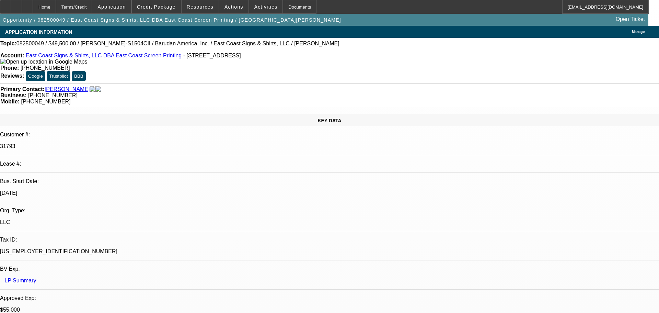
select select "4"
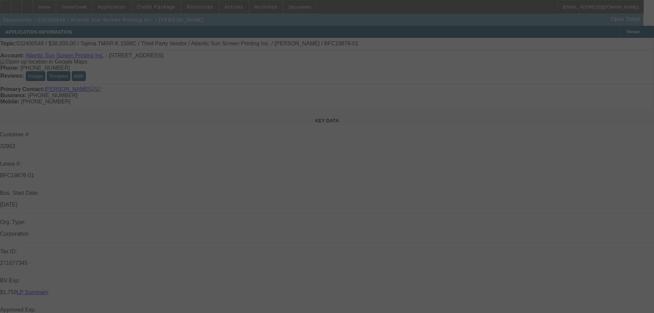
select select "0"
select select "0.1"
select select "4"
select select "0"
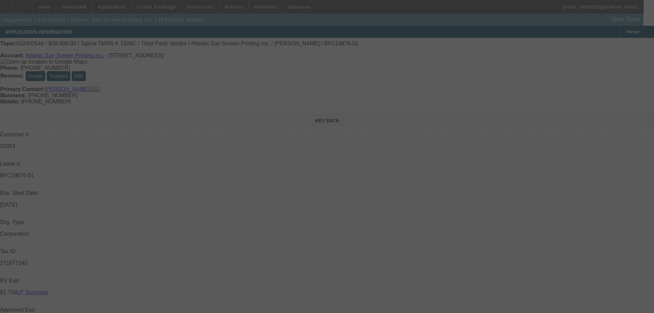
select select "0"
select select "0.1"
select select "4"
select select "0"
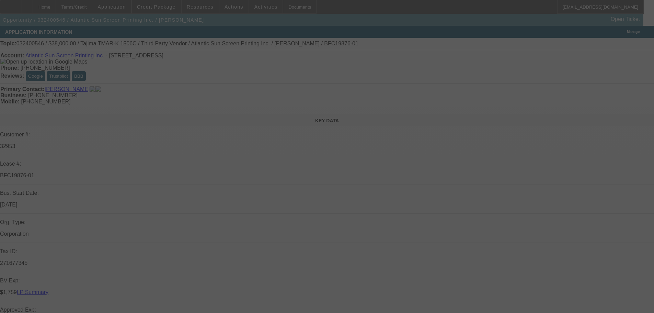
select select "0.1"
select select "4"
select select "0"
select select "0.1"
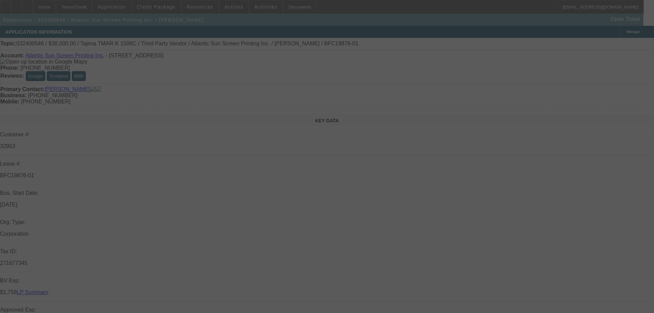
select select "4"
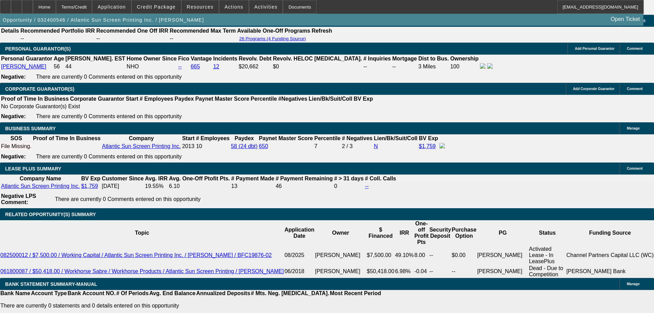
scroll to position [1030, 0]
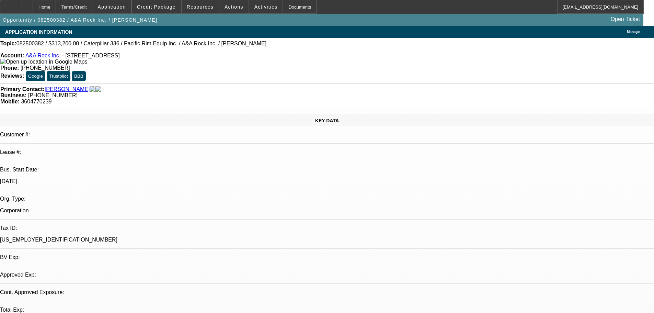
select select "0"
select select "2"
select select "0"
select select "6"
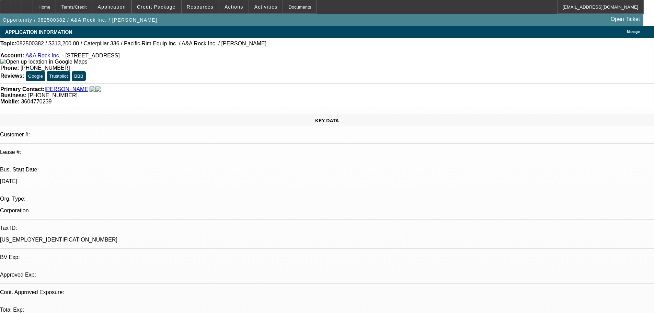
select select "0"
select select "2"
select select "0"
select select "6"
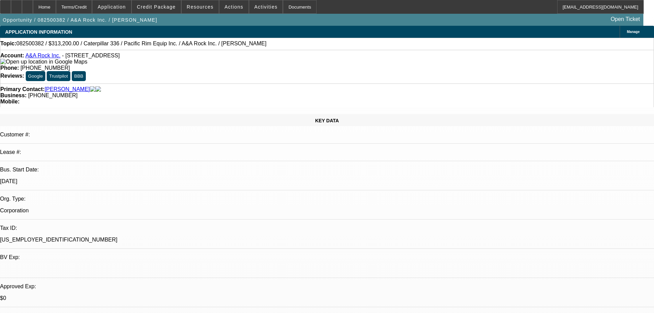
select select "0"
select select "2"
select select "0"
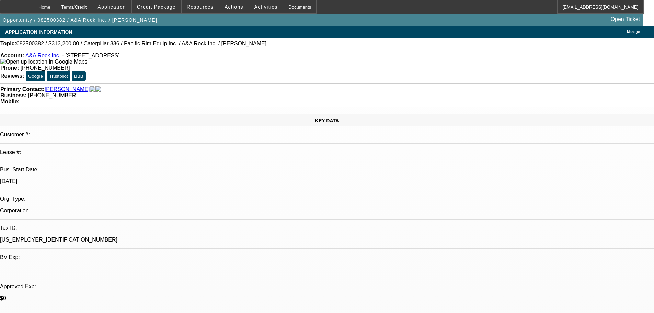
select select "0"
select select "2"
select select "0"
select select "6"
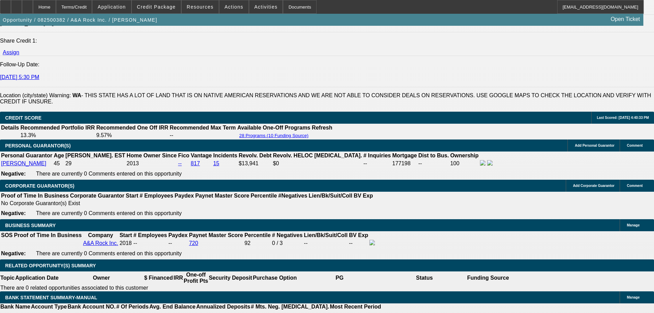
scroll to position [996, 0]
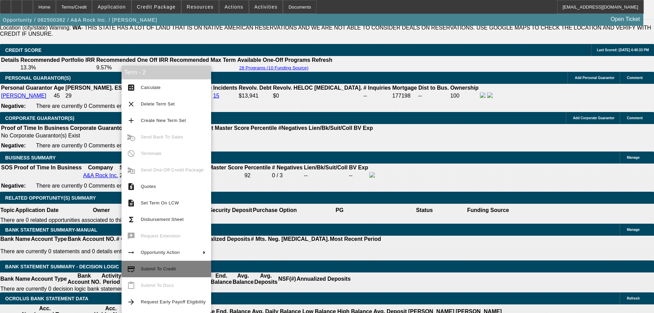
click at [174, 264] on button "credit_score Submit To Credit" at bounding box center [167, 269] width 90 height 16
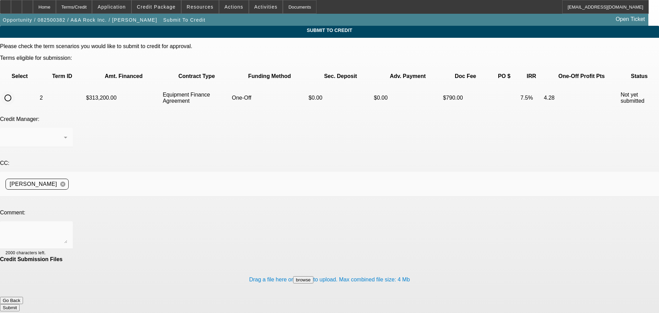
click at [15, 91] on input "radio" at bounding box center [8, 98] width 14 height 14
radio input "true"
click at [67, 221] on div at bounding box center [36, 234] width 62 height 27
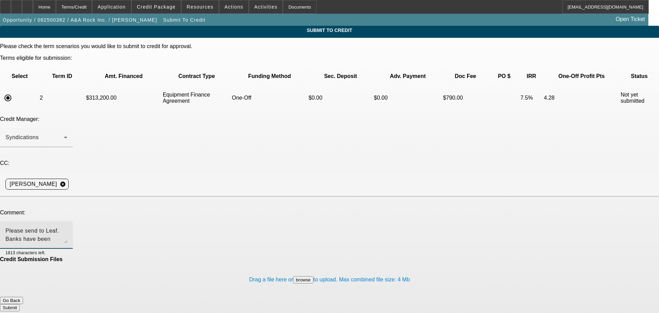
type textarea "Please send to Leaf. Banks have been corrected in which account number was not …"
click at [20, 304] on button "Submit" at bounding box center [10, 307] width 20 height 7
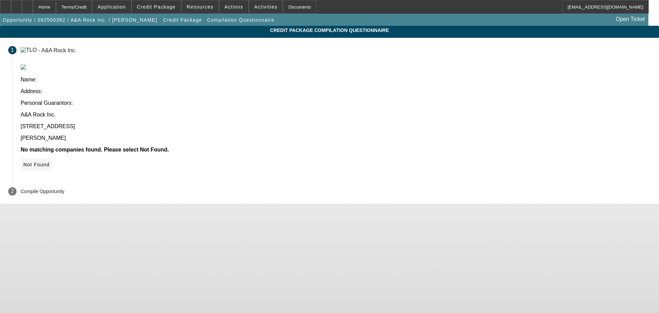
click at [50, 162] on span "Not Found" at bounding box center [36, 164] width 26 height 5
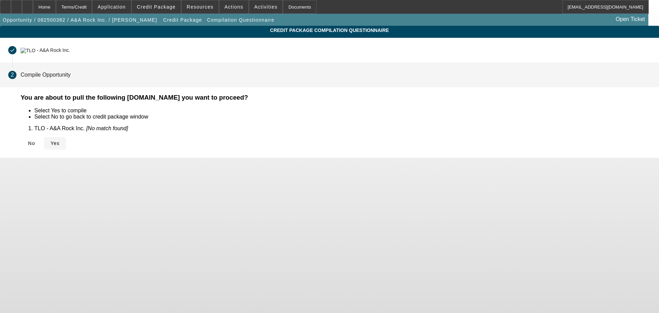
click at [60, 142] on span "Yes" at bounding box center [54, 142] width 9 height 5
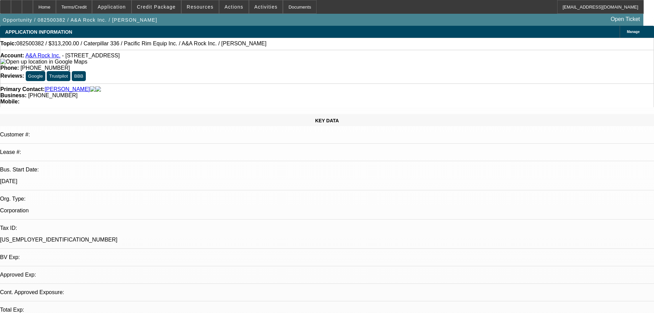
select select "0"
select select "2"
select select "0"
select select "6"
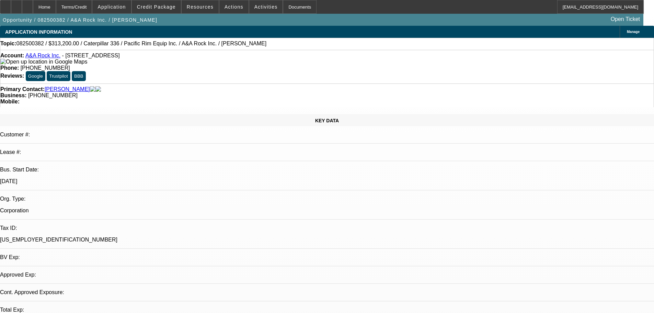
select select "0"
select select "2"
select select "0"
select select "6"
